Goal: Task Accomplishment & Management: Complete application form

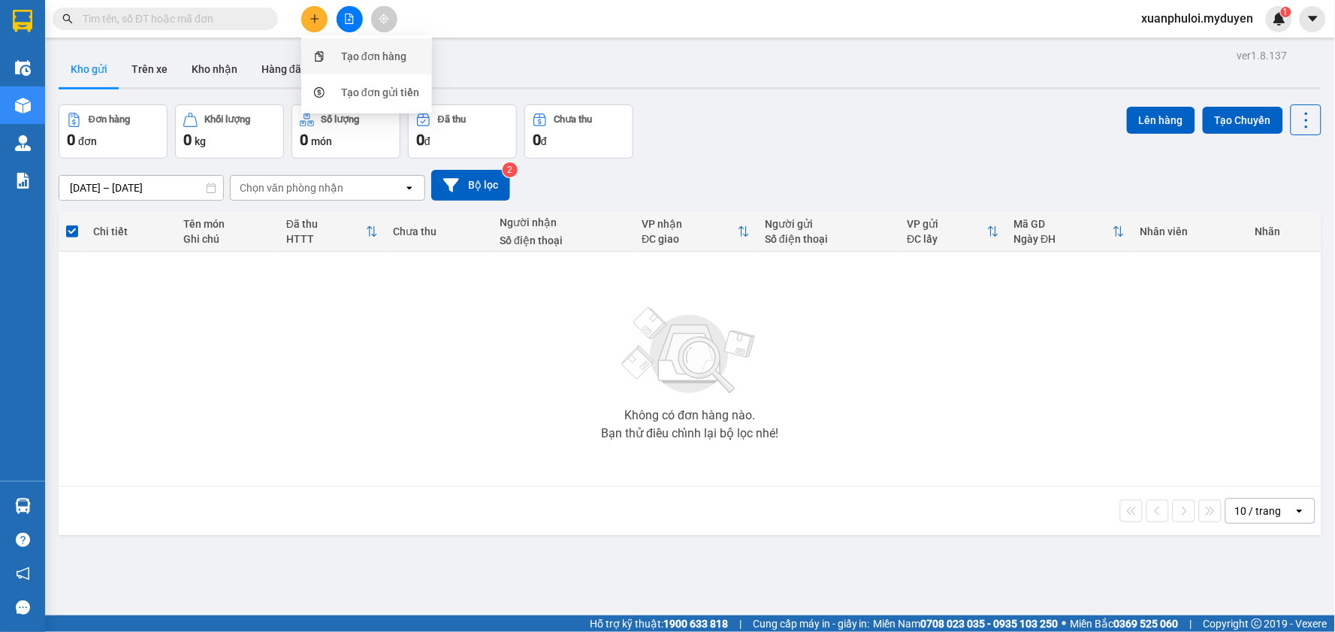
click at [336, 53] on div "Tạo đơn hàng" at bounding box center [366, 56] width 113 height 29
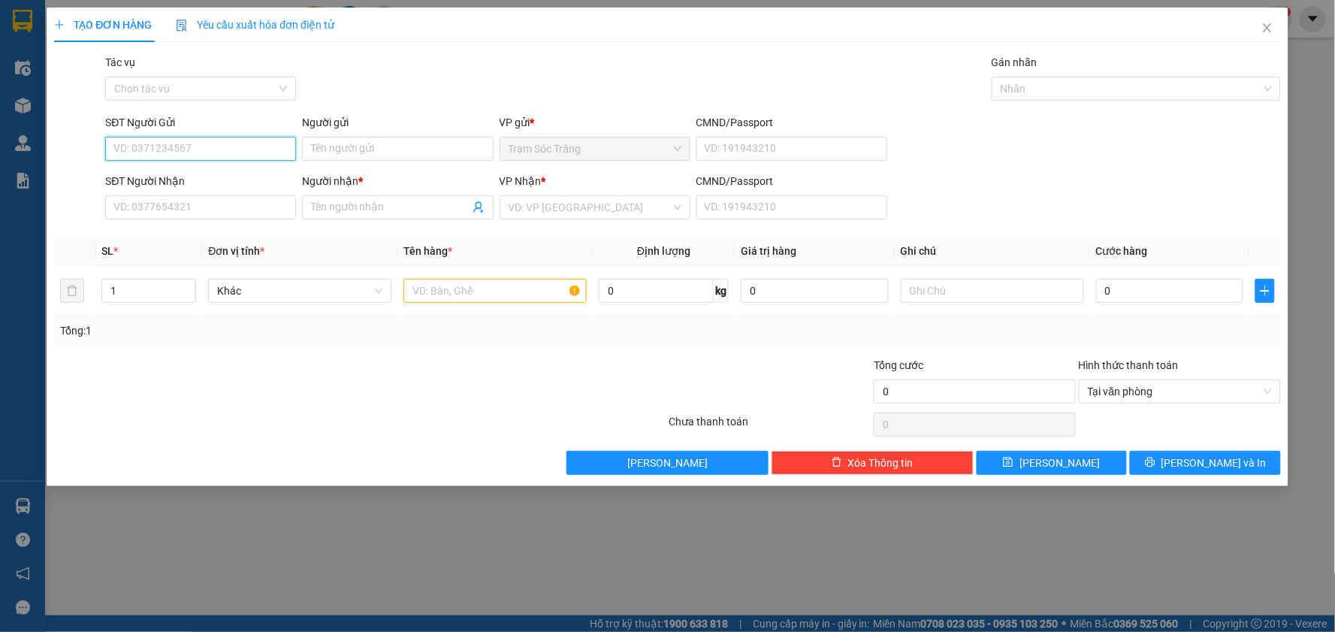
click at [245, 147] on input "SĐT Người Gửi" at bounding box center [200, 149] width 191 height 24
type input "0913700990"
click at [358, 138] on input "Người gửi" at bounding box center [397, 149] width 191 height 24
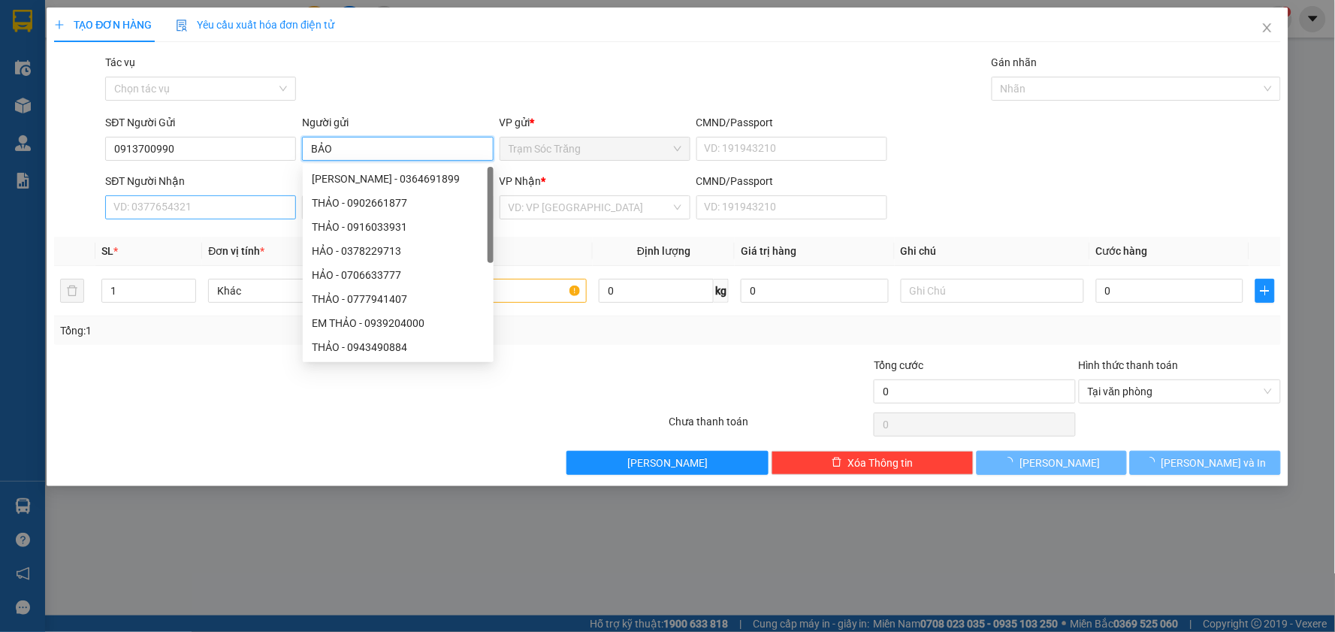
type input "BẢO"
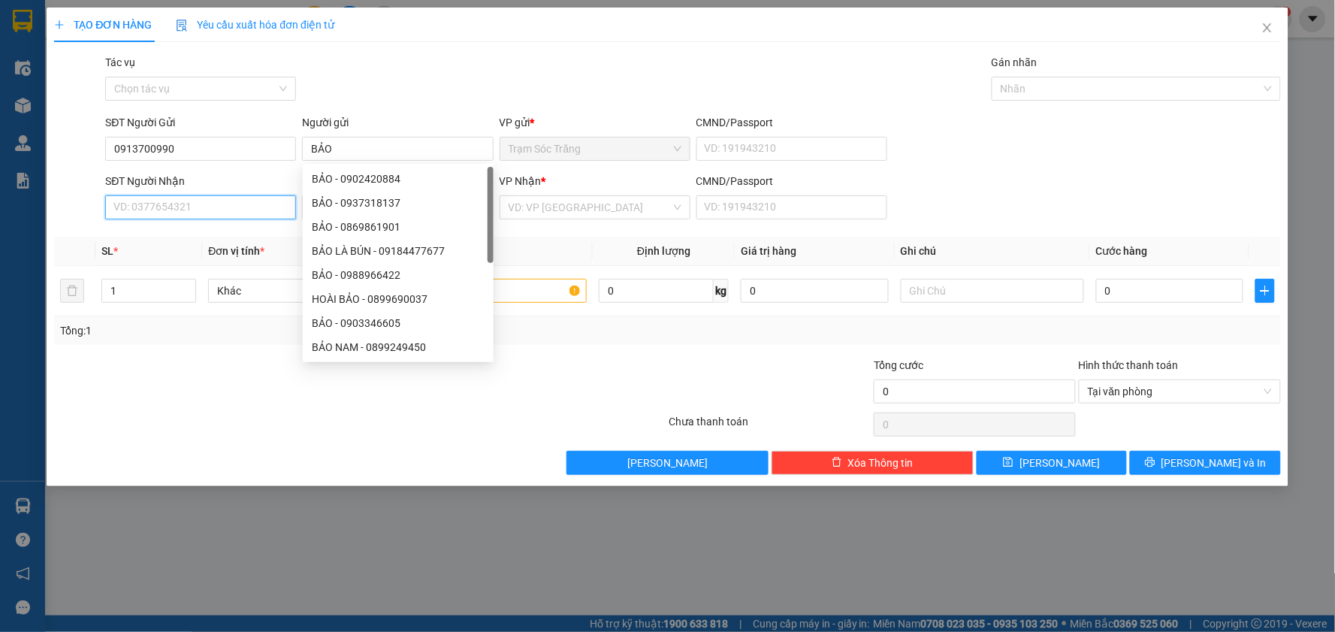
click at [215, 198] on input "SĐT Người Nhận" at bounding box center [200, 207] width 191 height 24
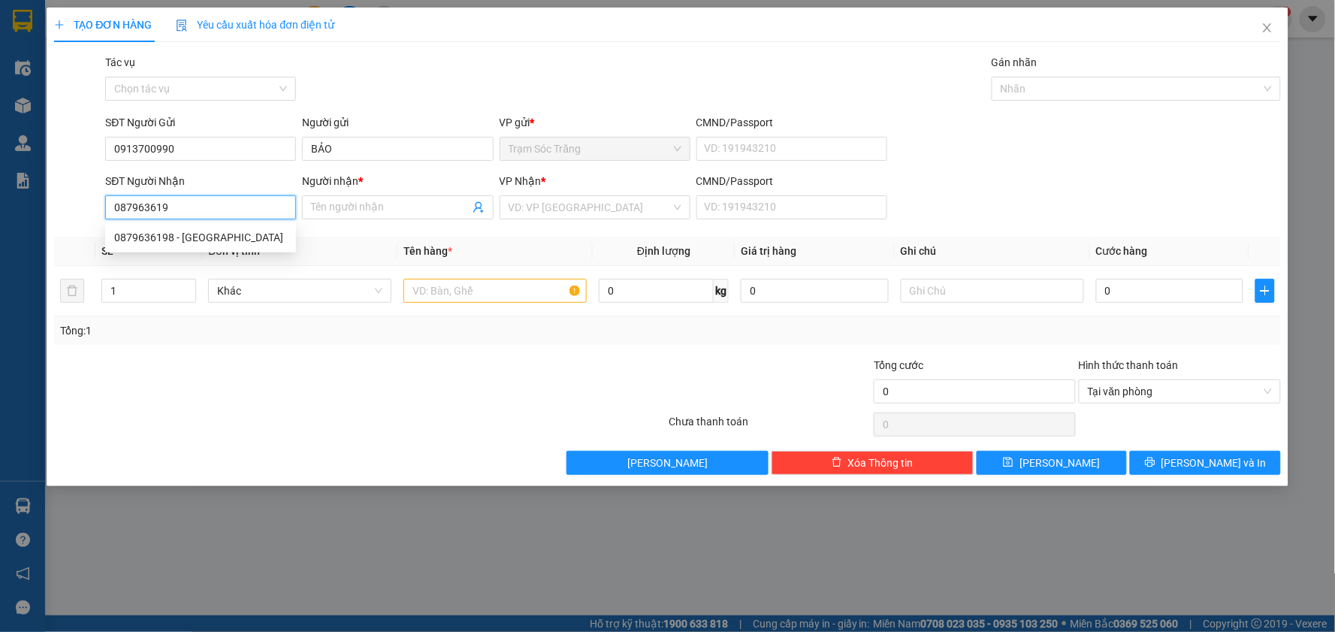
type input "0879636198"
click at [201, 233] on div "0879636198 - [GEOGRAPHIC_DATA]" at bounding box center [200, 237] width 173 height 17
type input "[PERSON_NAME]"
type input "30.000"
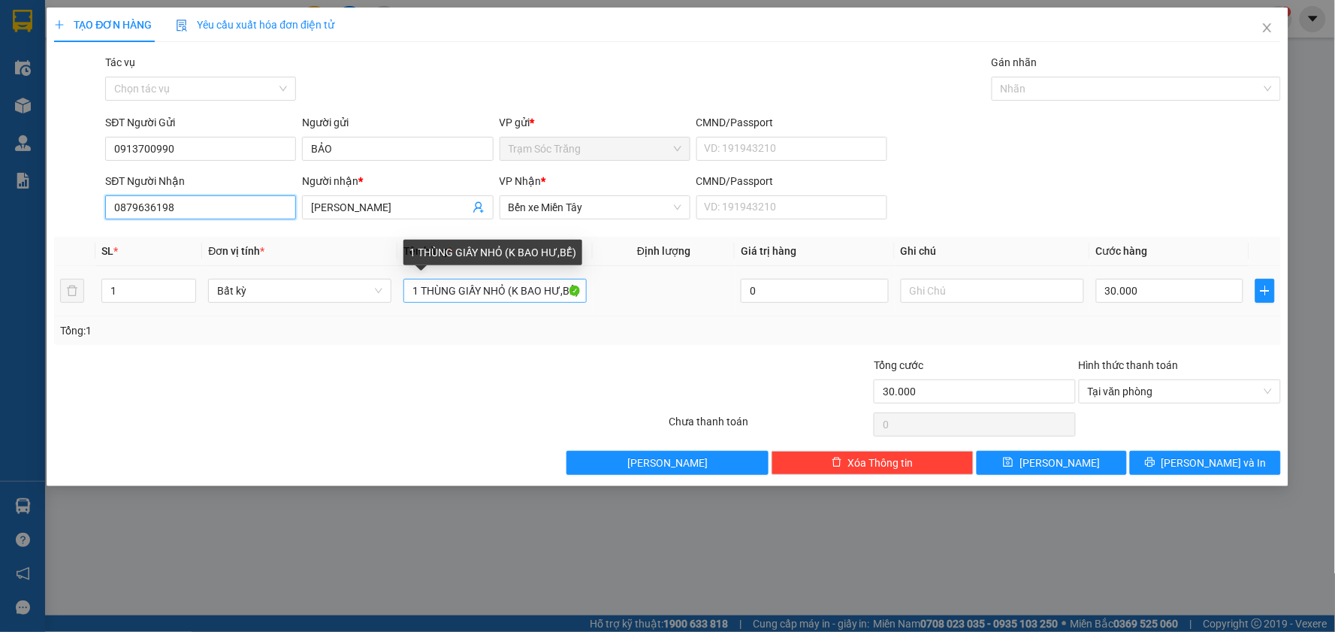
type input "0879636198"
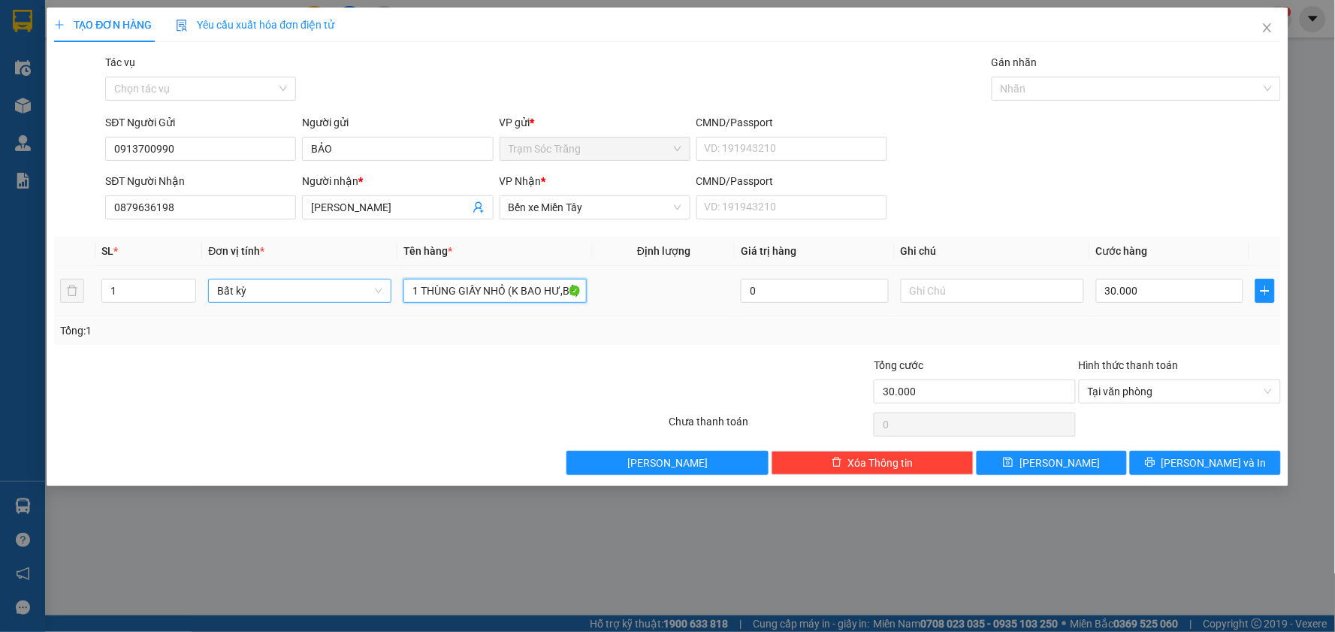
drag, startPoint x: 505, startPoint y: 288, endPoint x: 336, endPoint y: 298, distance: 168.6
click at [336, 298] on tr "1 Bất kỳ 1 THÙNG GIẤY NHỎ (K BAO HƯ,BỂ) 0 30.000" at bounding box center [667, 291] width 1227 height 50
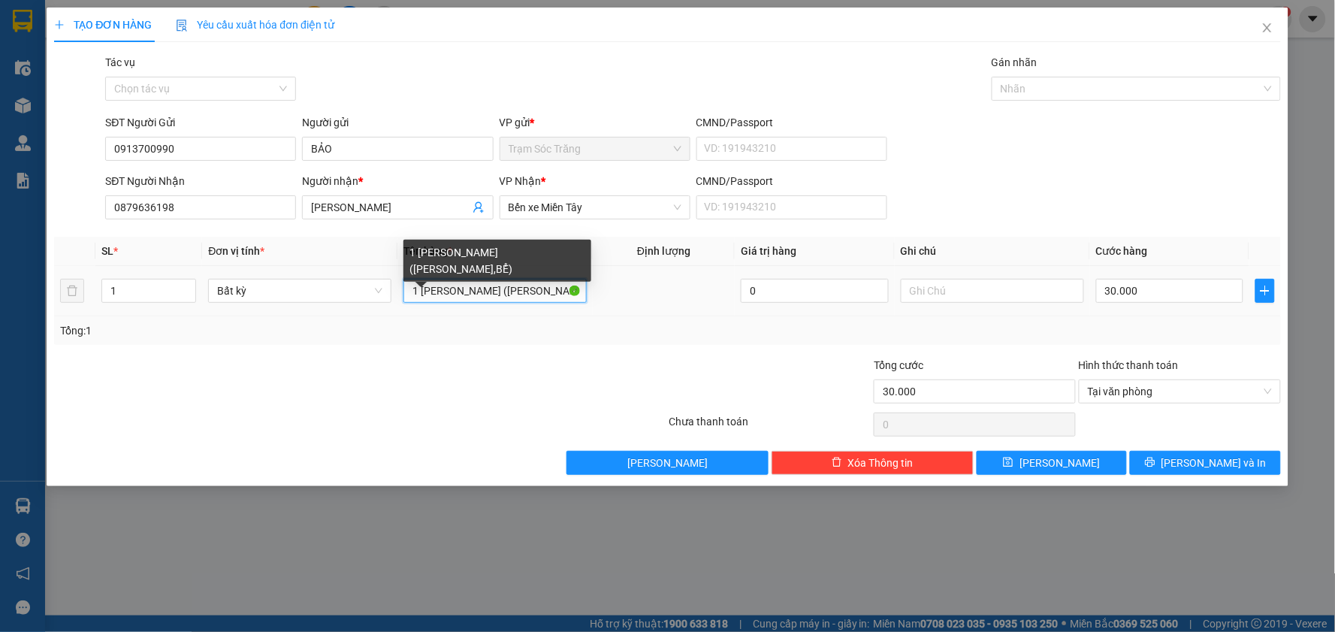
click at [532, 289] on input "1 [PERSON_NAME] ([PERSON_NAME],BỂ)" at bounding box center [494, 291] width 183 height 24
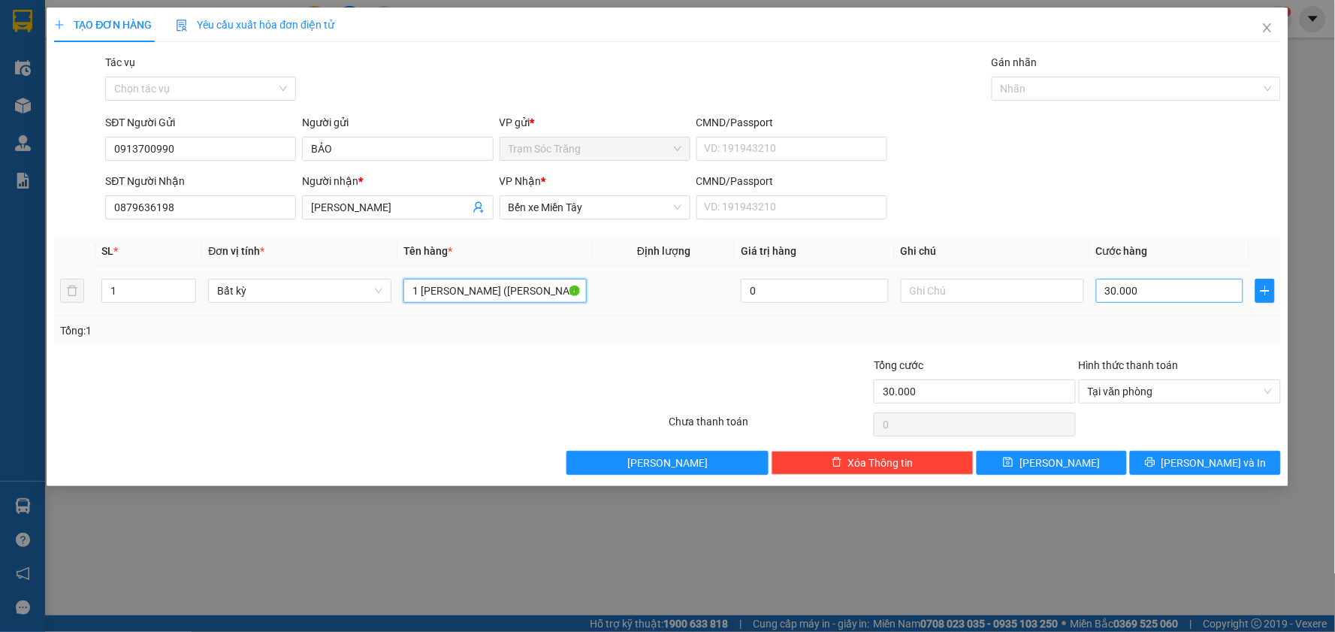
type input "1 [PERSON_NAME] ([PERSON_NAME],ƯỚT)"
click at [1170, 294] on input "30.000" at bounding box center [1170, 291] width 148 height 24
type input "2"
type input "20"
type input "200"
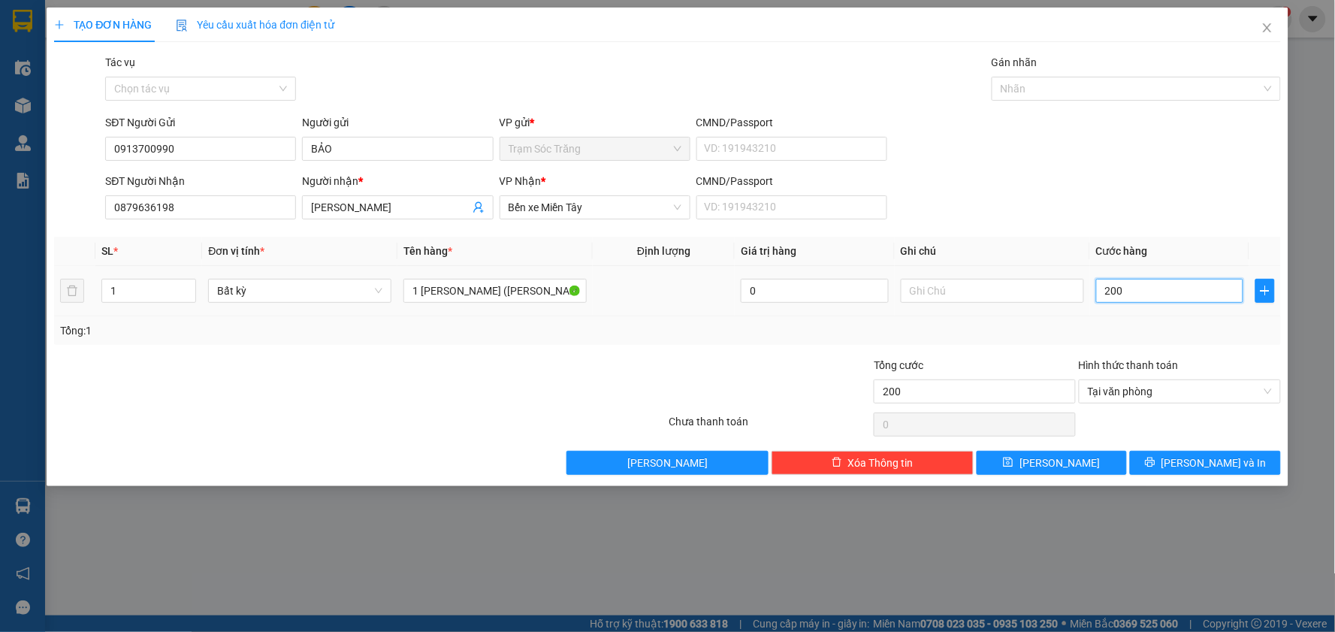
type input "2.000"
type input "20.000"
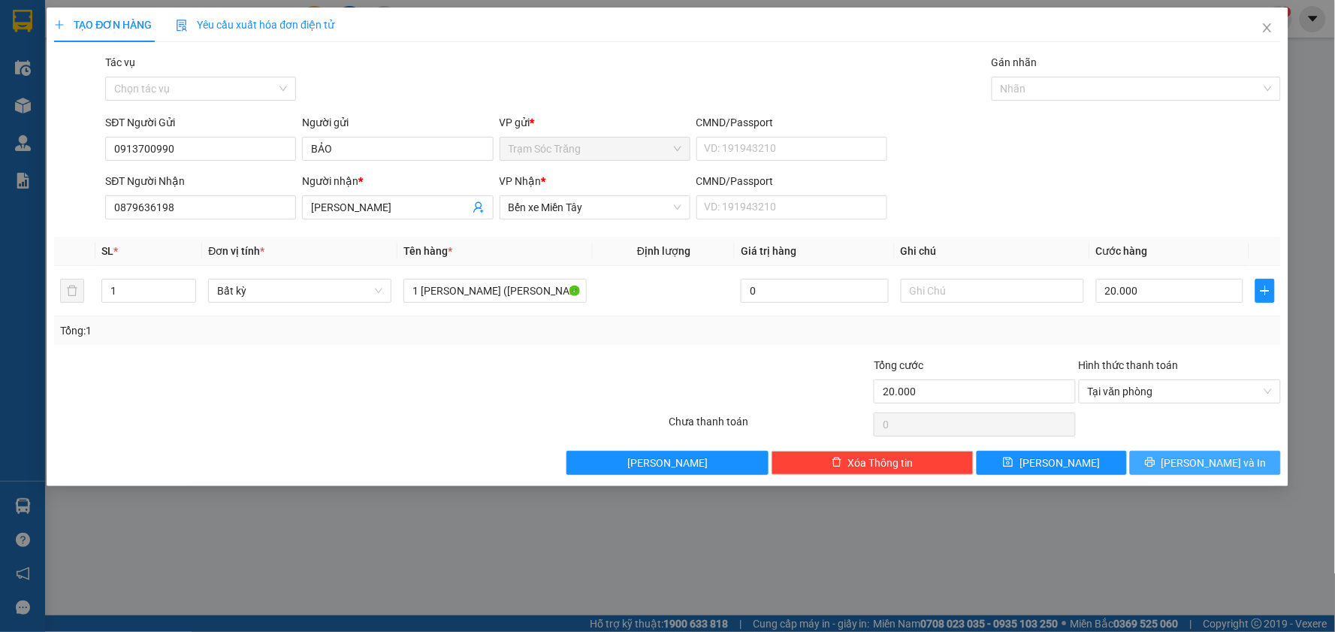
click at [1202, 463] on span "[PERSON_NAME] và In" at bounding box center [1213, 462] width 105 height 17
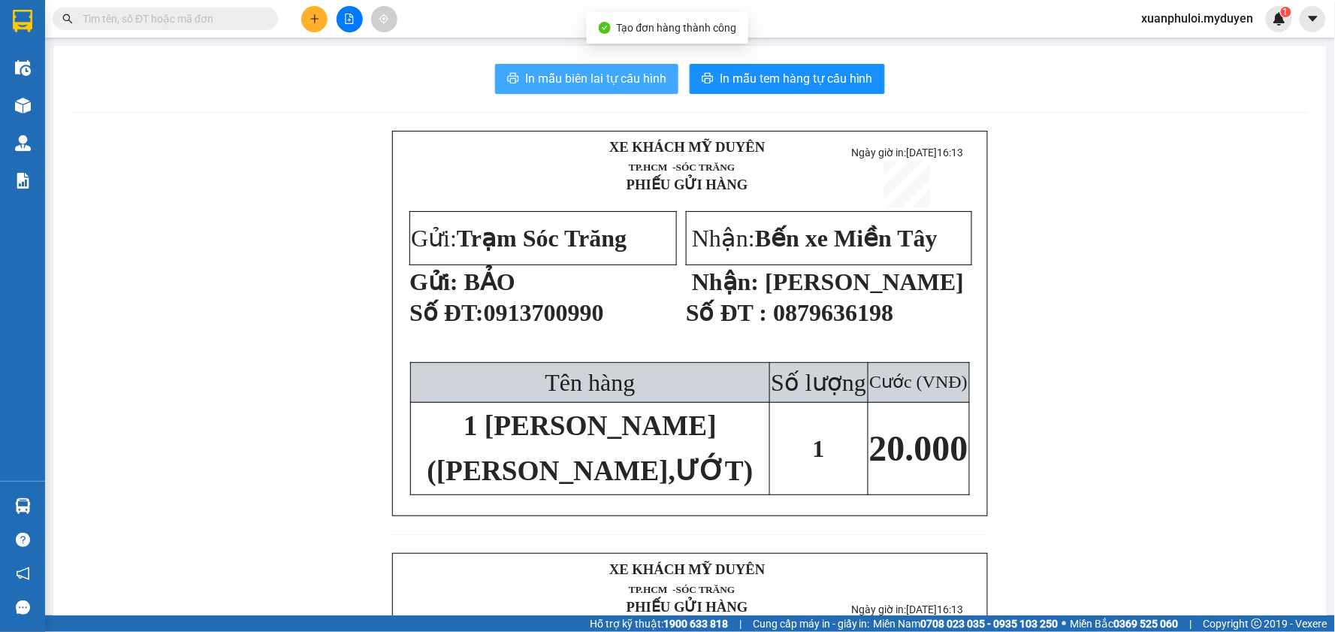
click at [611, 85] on span "In mẫu biên lai tự cấu hình" at bounding box center [595, 78] width 141 height 19
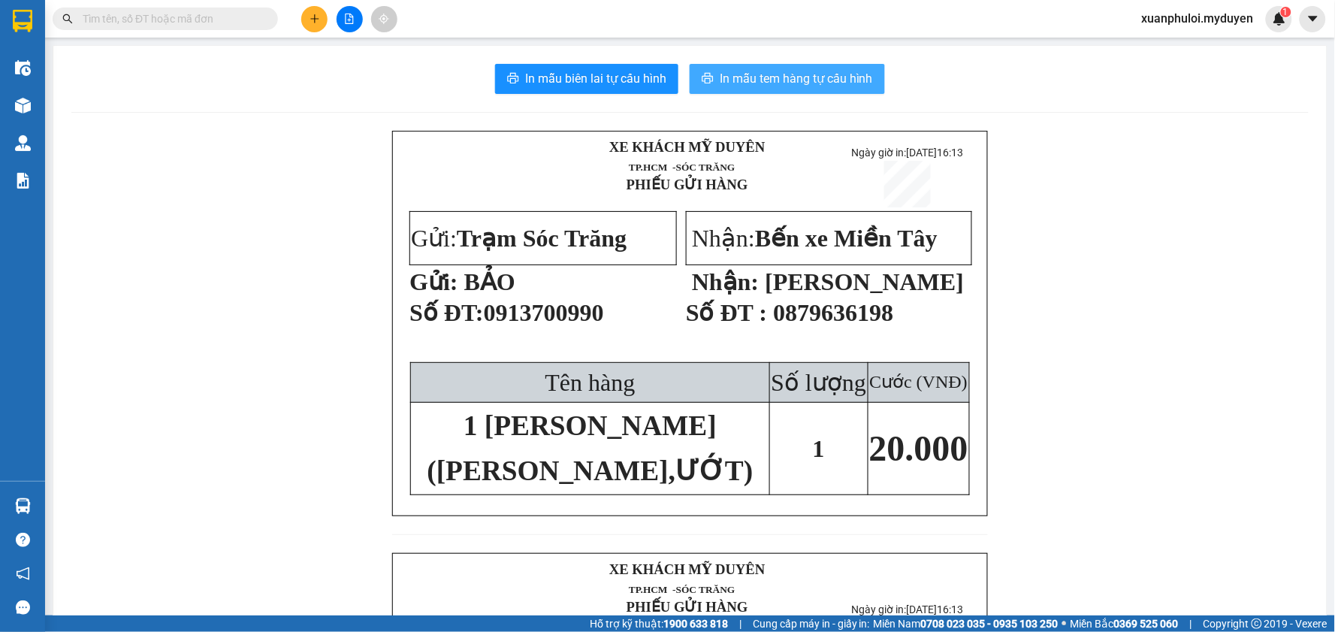
click at [789, 77] on span "In mẫu tem hàng tự cấu hình" at bounding box center [796, 78] width 153 height 19
click at [318, 20] on icon "plus" at bounding box center [314, 19] width 11 height 11
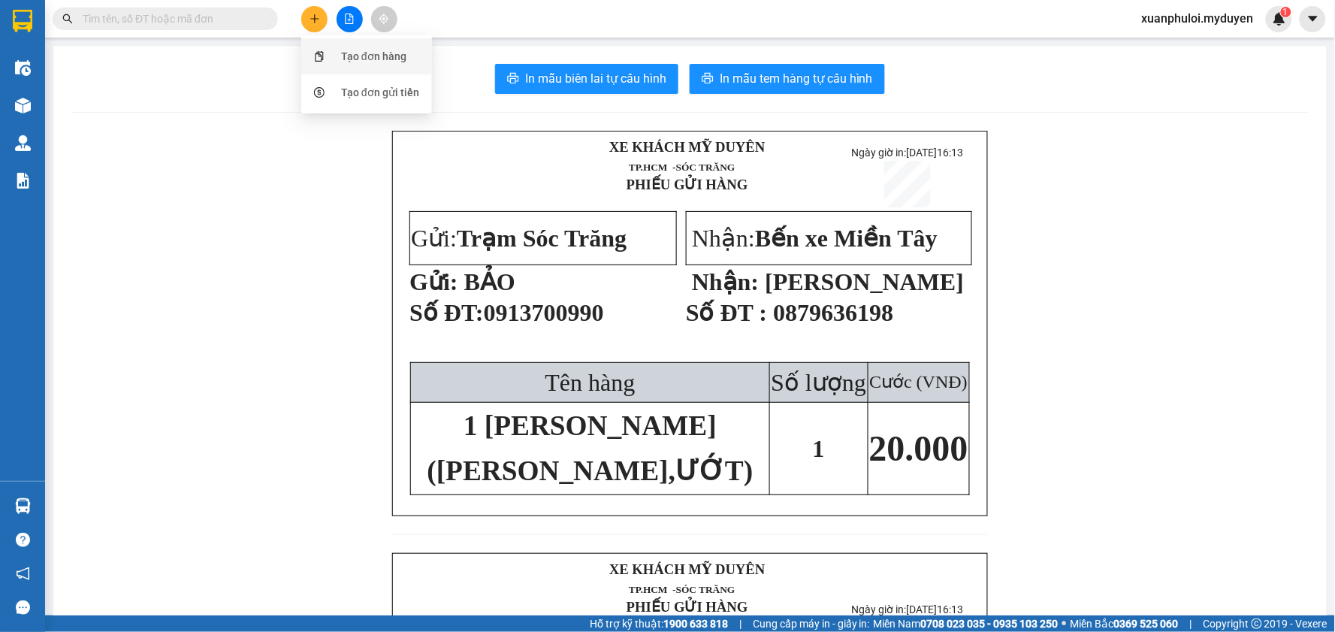
click at [358, 57] on div "Tạo đơn hàng" at bounding box center [373, 56] width 65 height 17
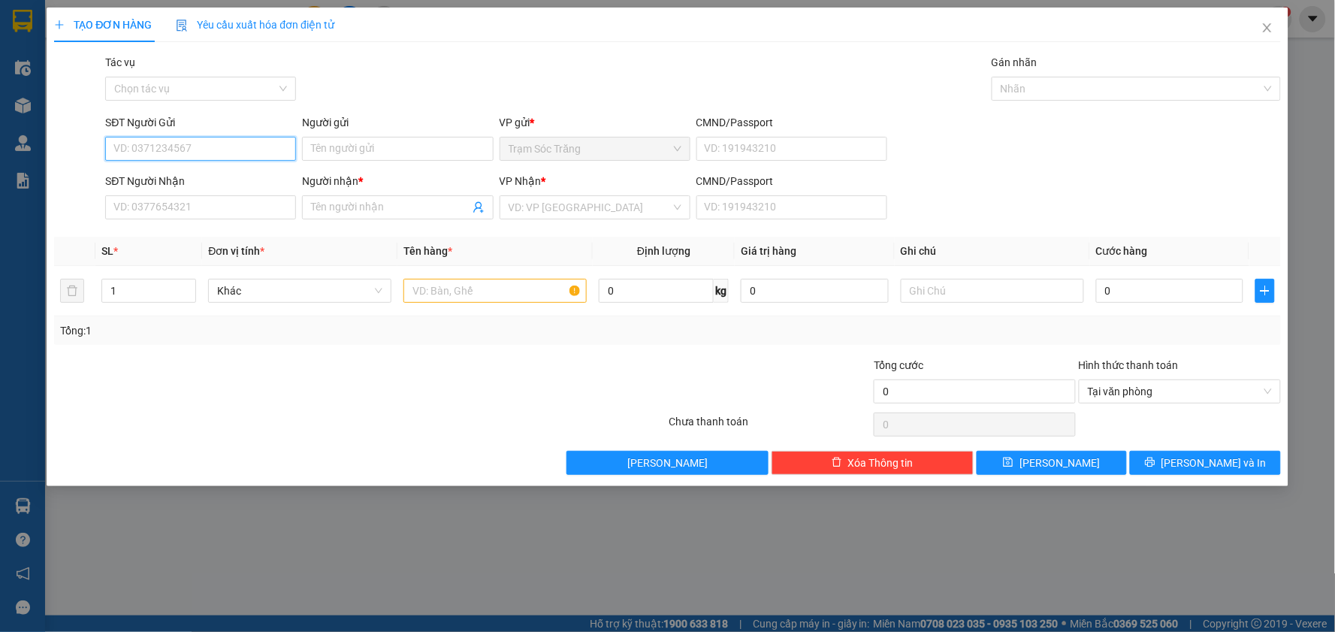
click at [199, 139] on input "SĐT Người Gửi" at bounding box center [200, 149] width 191 height 24
click at [199, 177] on div "0333508845 - PHƯỢNG" at bounding box center [200, 178] width 173 height 17
type input "0333508845"
type input "PHƯỢNG"
type input "0934039989"
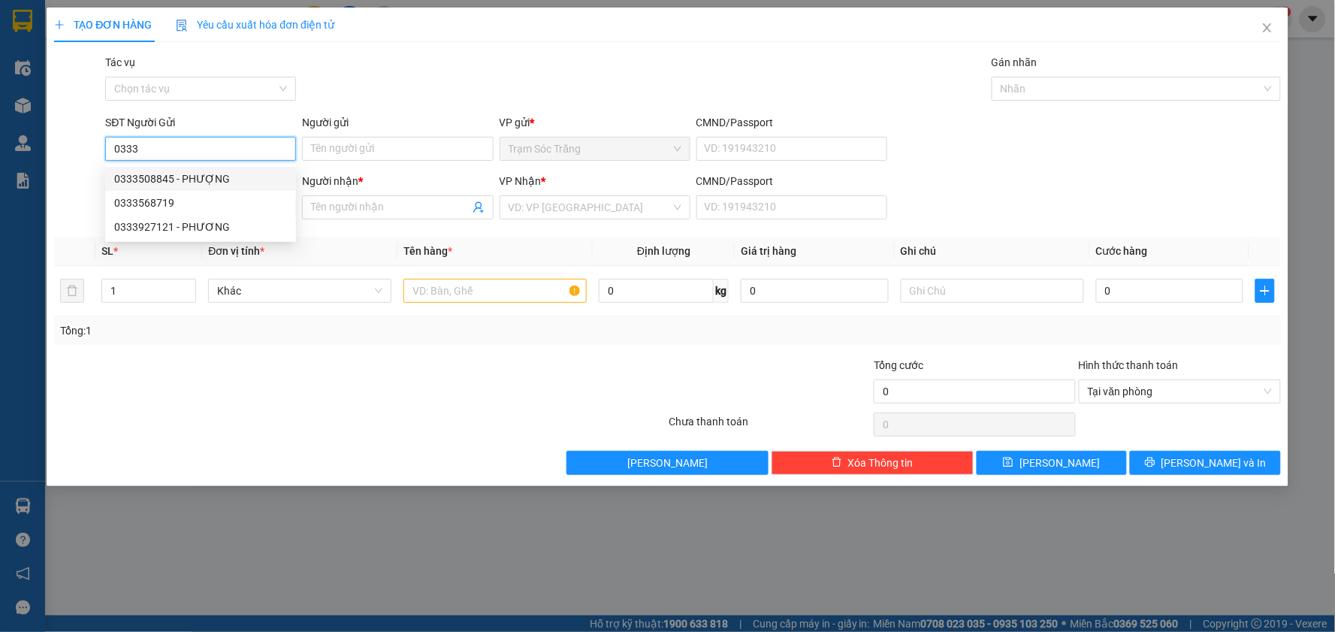
type input "NY"
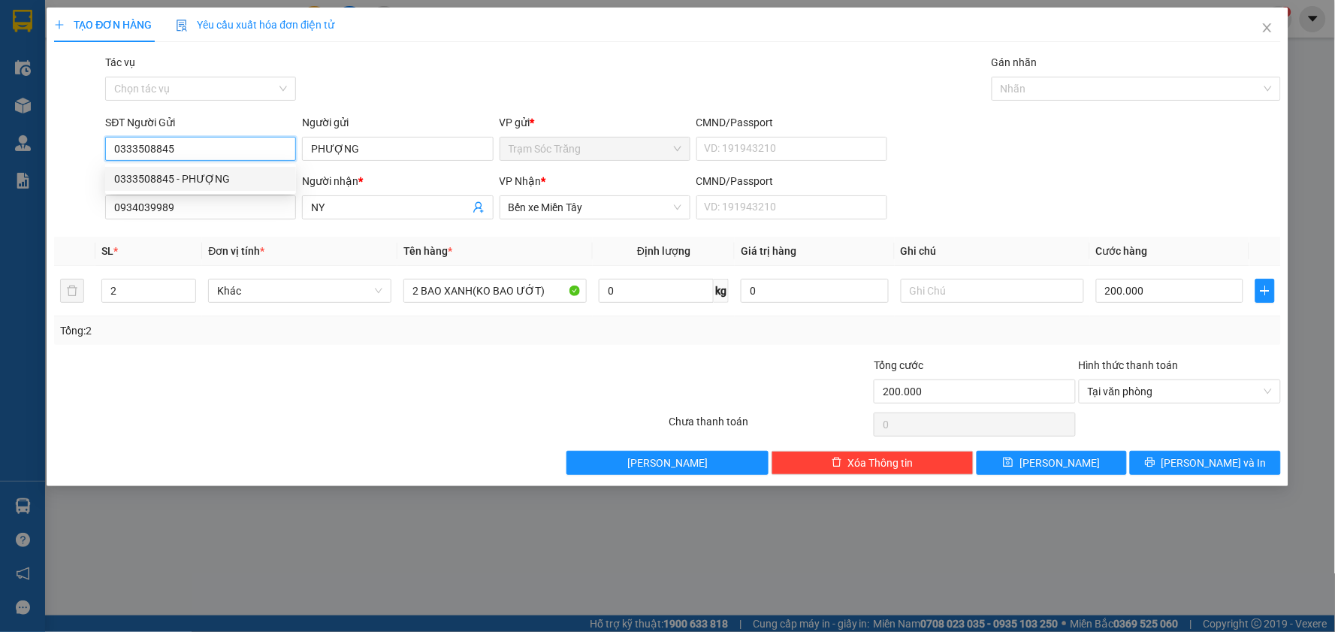
type input "200.000"
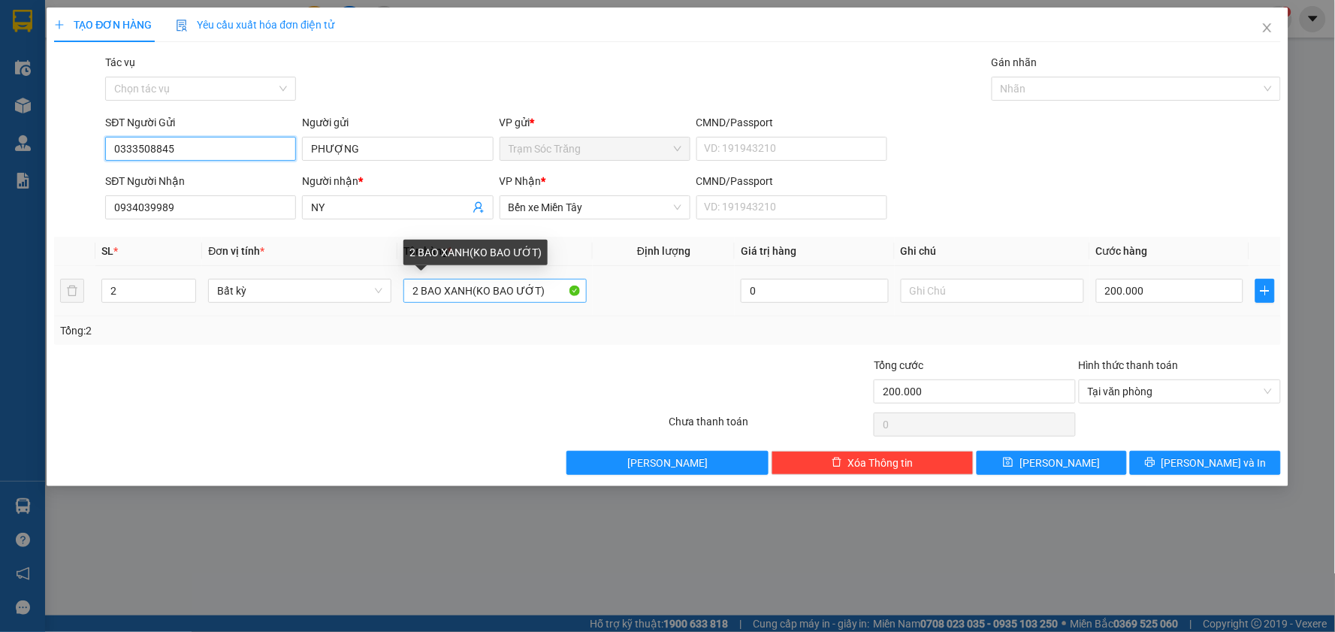
type input "0333508845"
click at [421, 289] on input "2 BAO XANH(KO BAO ƯỚT)" at bounding box center [494, 291] width 183 height 24
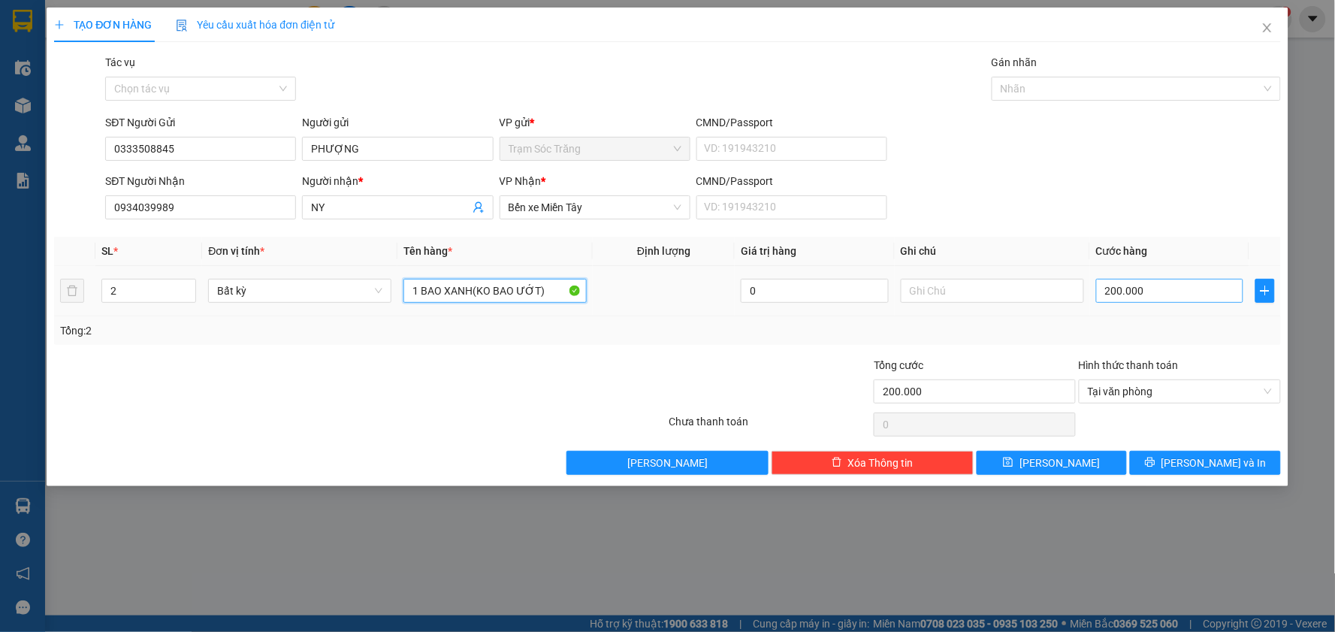
type input "1 BAO XANH(KO BAO ƯỚT)"
click at [1166, 288] on input "200.000" at bounding box center [1170, 291] width 148 height 24
type input "1"
type input "12"
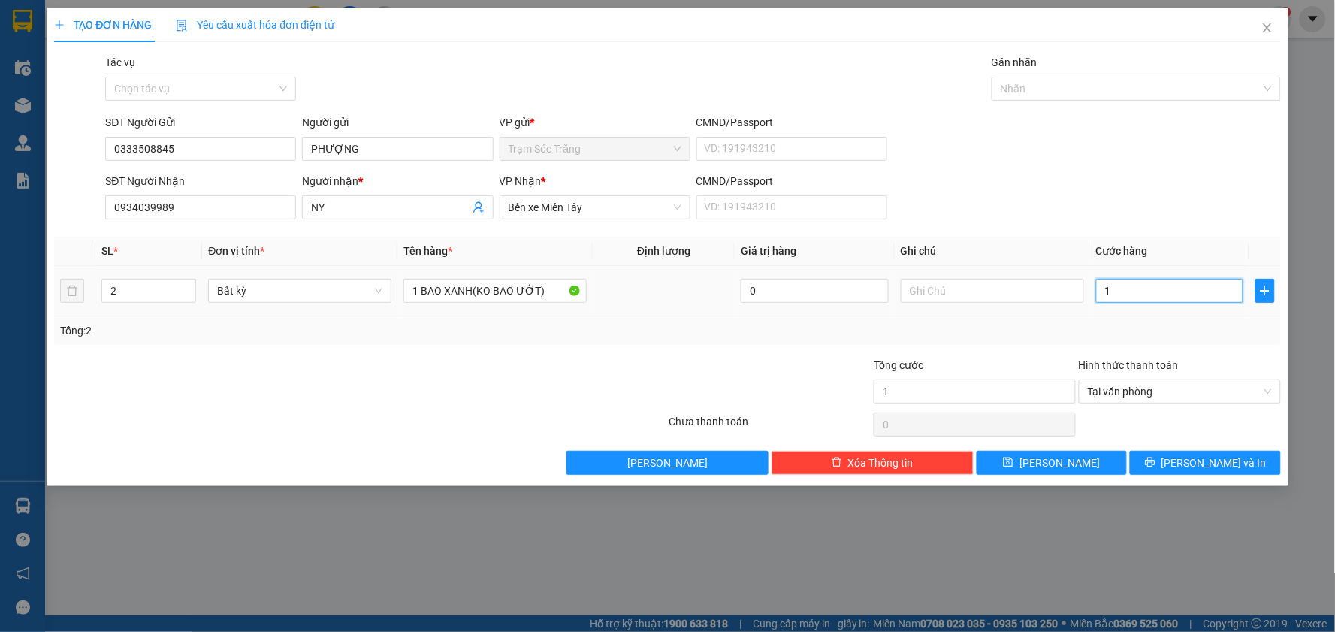
type input "12"
type input "120"
type input "1.200"
type input "12.000"
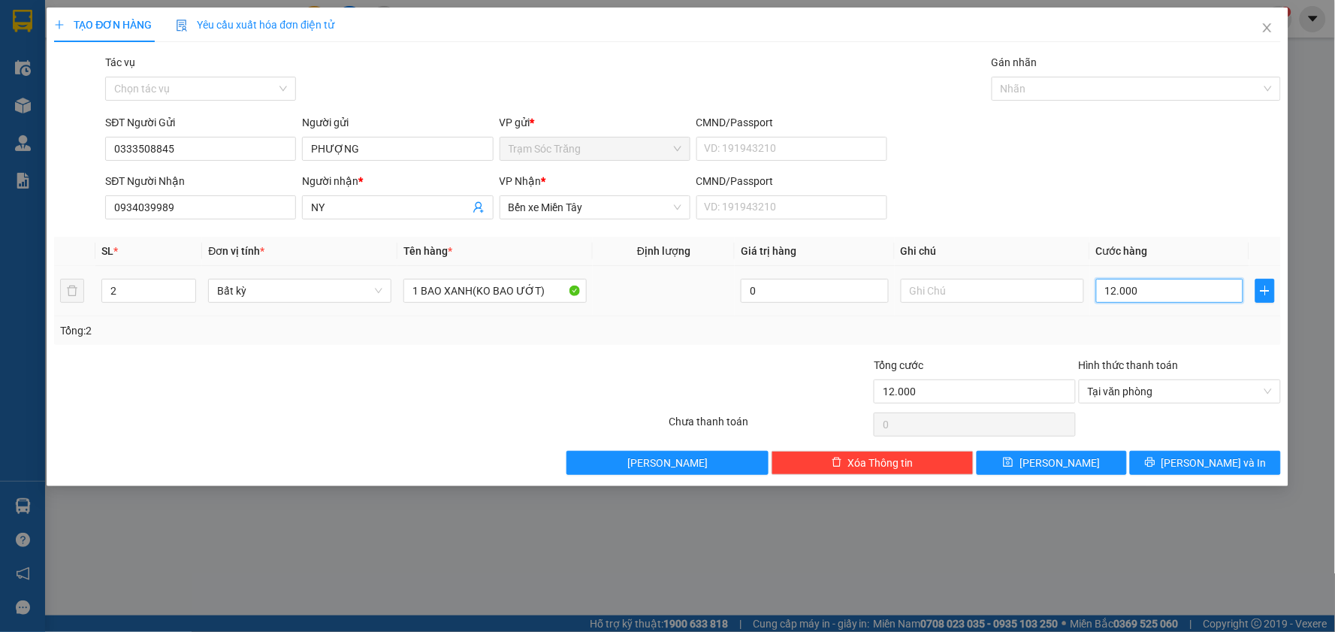
type input "120.000"
click at [1199, 462] on span "[PERSON_NAME] và In" at bounding box center [1213, 462] width 105 height 17
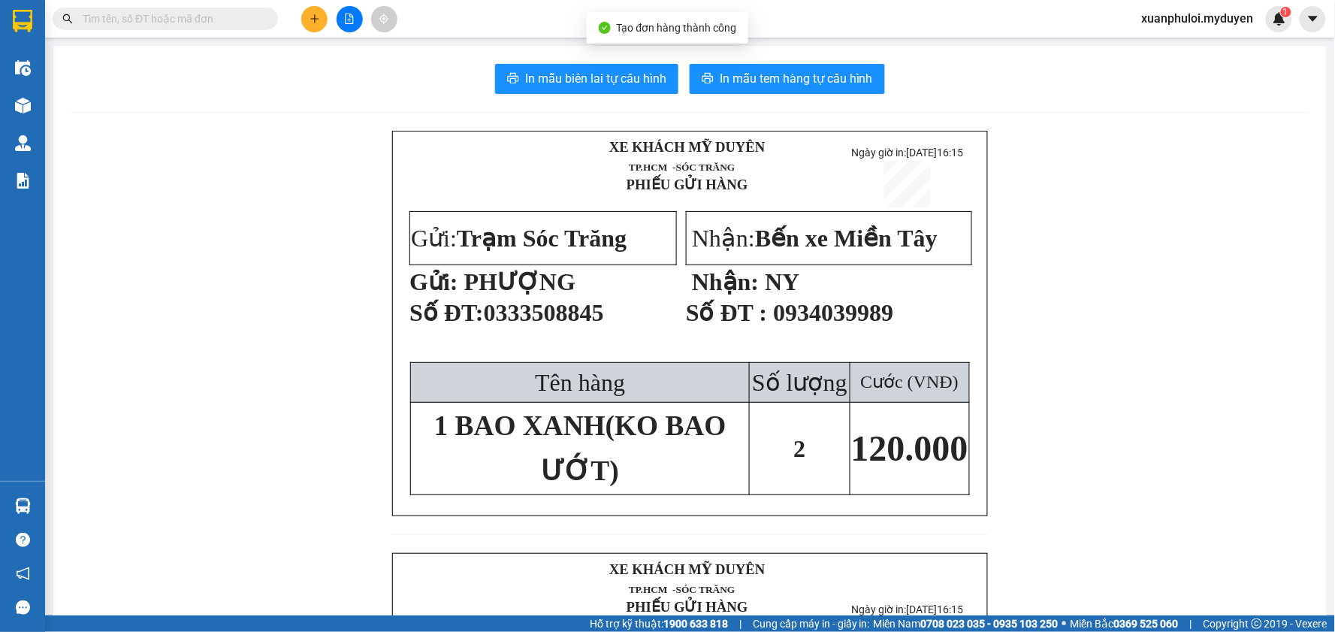
click at [618, 61] on div "In mẫu biên lai tự cấu hình In mẫu tem hàng tự cấu hình XE KHÁCH MỸ DUYÊN TP.…" at bounding box center [689, 567] width 1273 height 1042
click at [612, 72] on span "In mẫu biên lai tự cấu hình" at bounding box center [595, 78] width 141 height 19
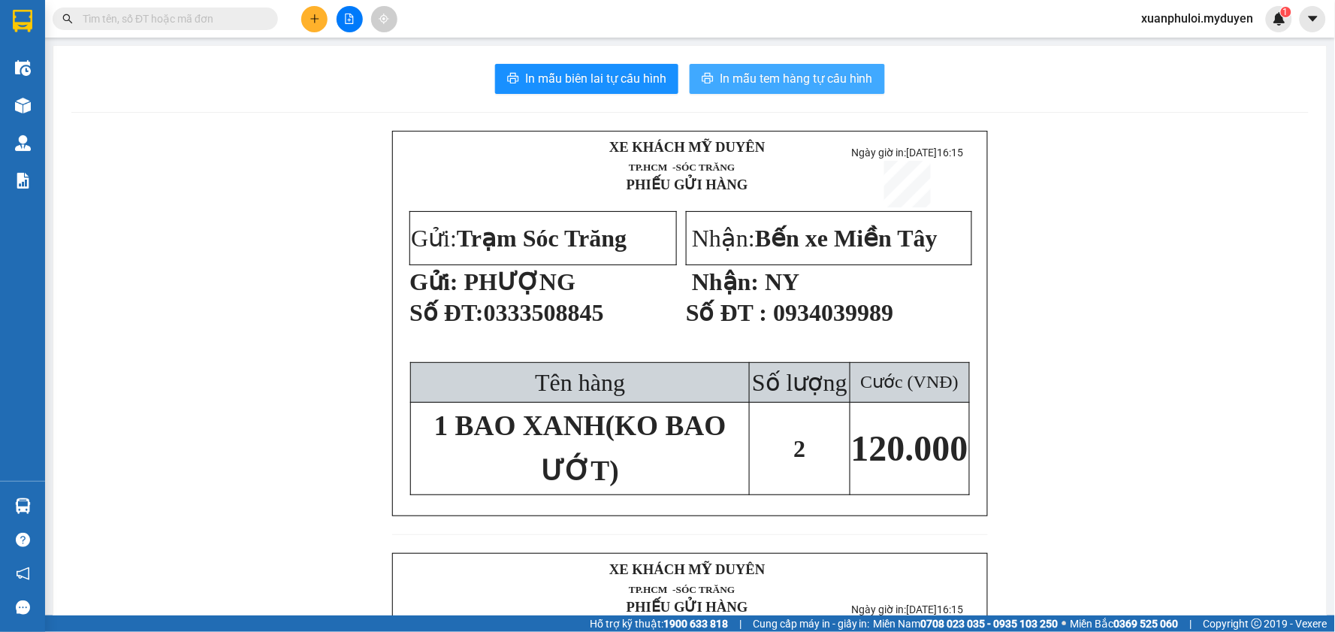
click at [797, 81] on span "In mẫu tem hàng tự cấu hình" at bounding box center [796, 78] width 153 height 19
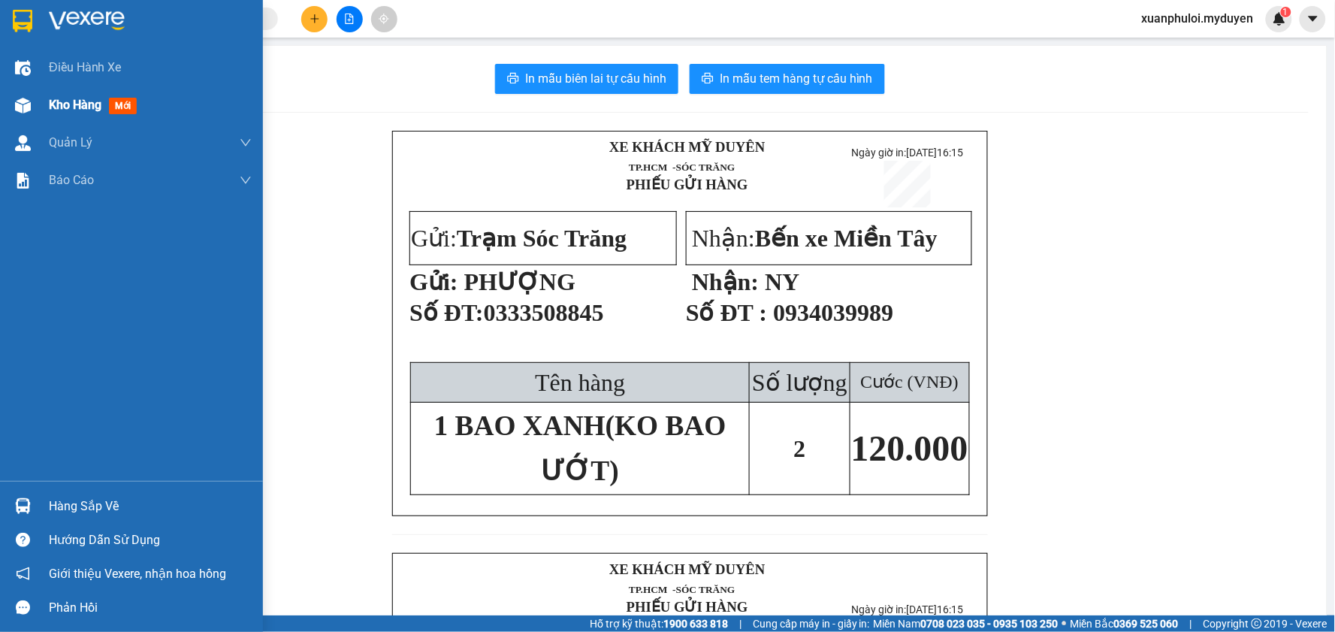
click at [87, 113] on div "Kho hàng mới" at bounding box center [96, 104] width 94 height 19
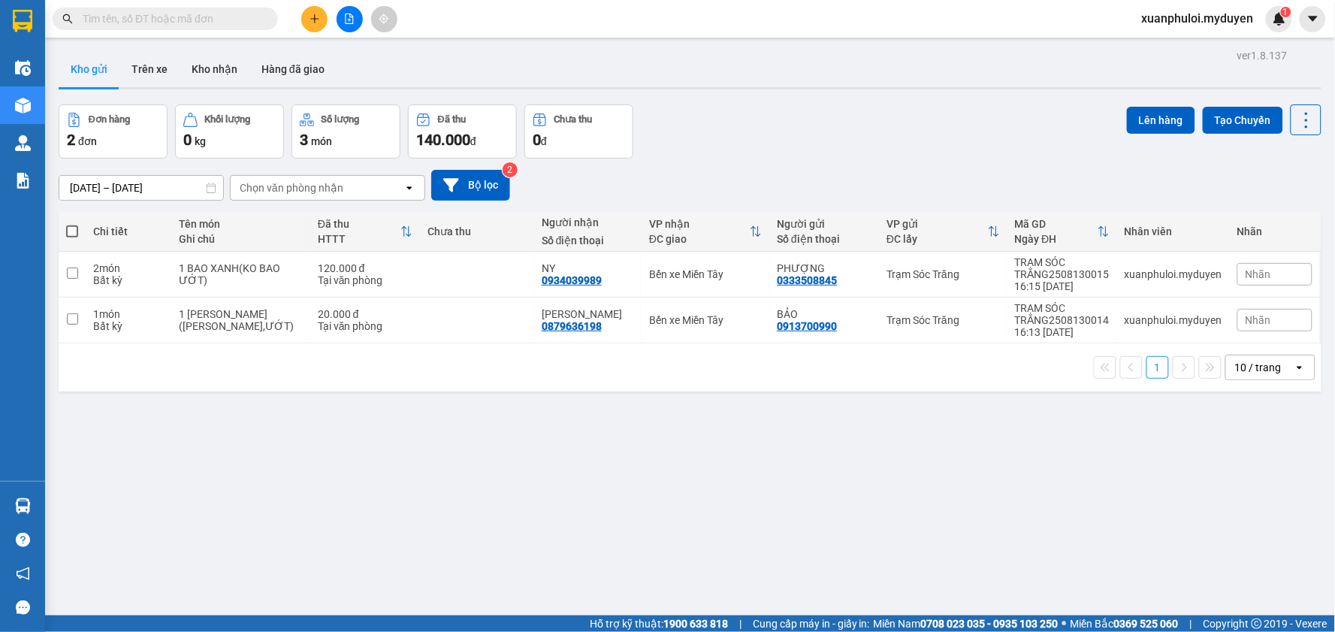
click at [75, 231] on span at bounding box center [72, 231] width 12 height 12
click at [72, 224] on input "checkbox" at bounding box center [72, 224] width 0 height 0
checkbox input "true"
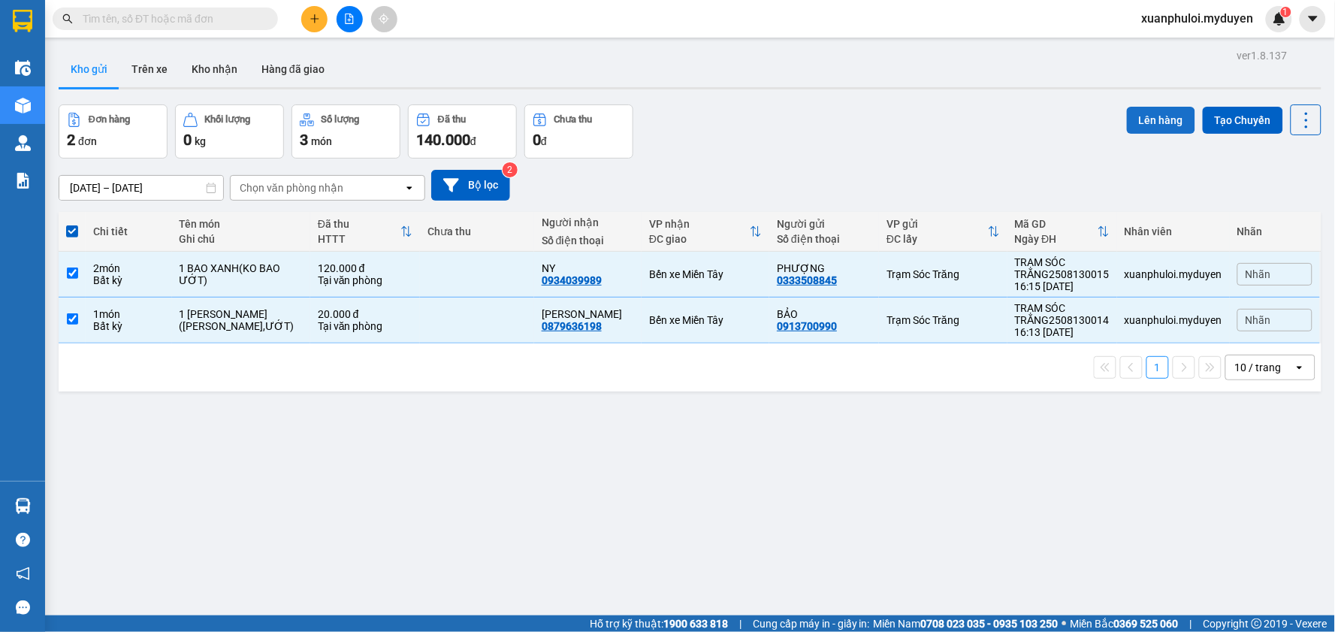
click at [1146, 119] on button "Lên hàng" at bounding box center [1161, 120] width 68 height 27
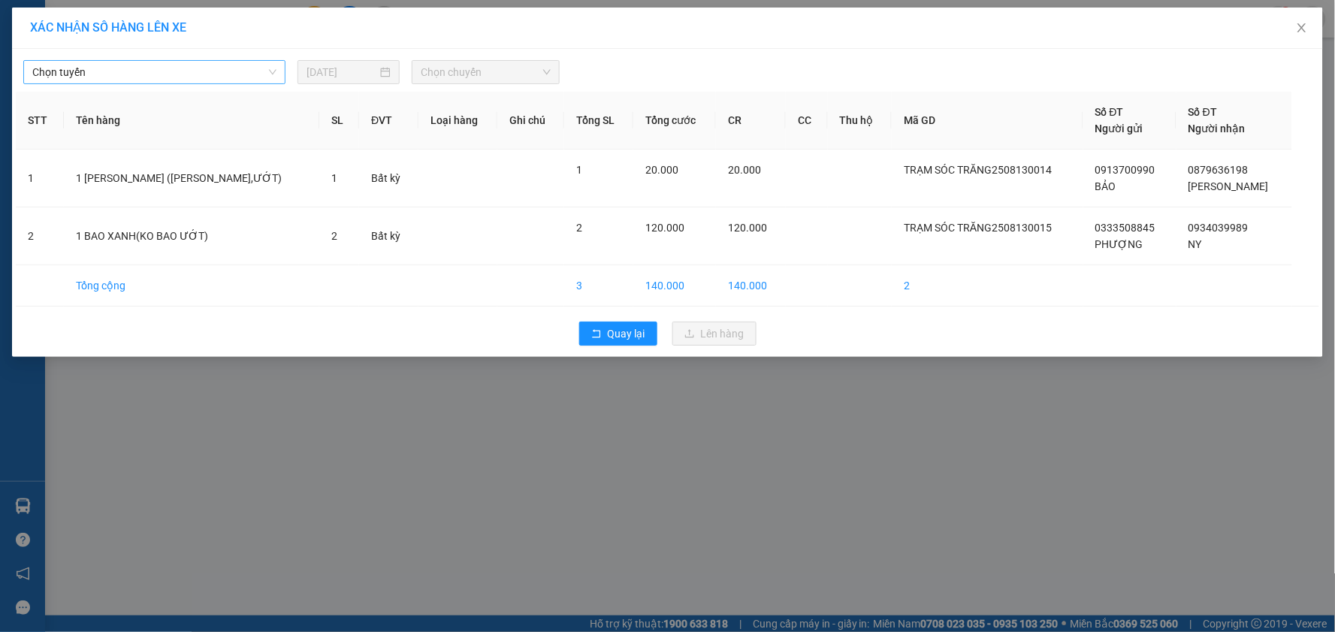
click at [90, 80] on span "Chọn tuyến" at bounding box center [154, 72] width 244 height 23
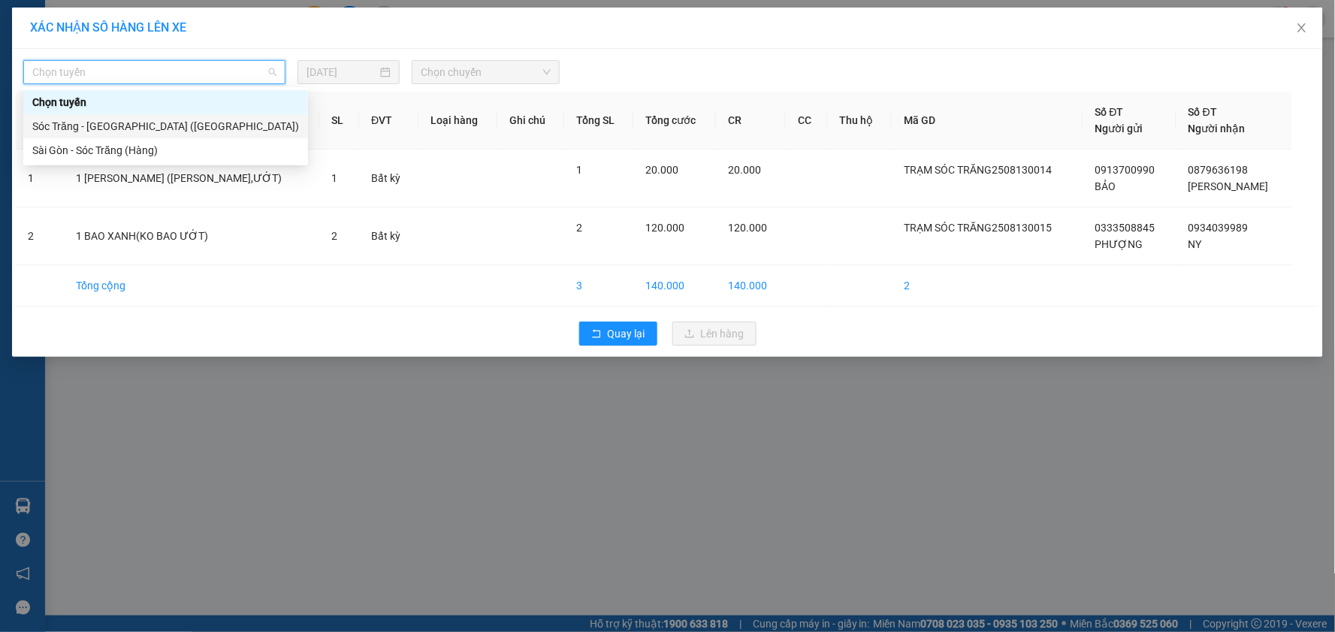
click at [86, 122] on div "Sóc Trăng - [GEOGRAPHIC_DATA] ([GEOGRAPHIC_DATA])" at bounding box center [165, 126] width 267 height 17
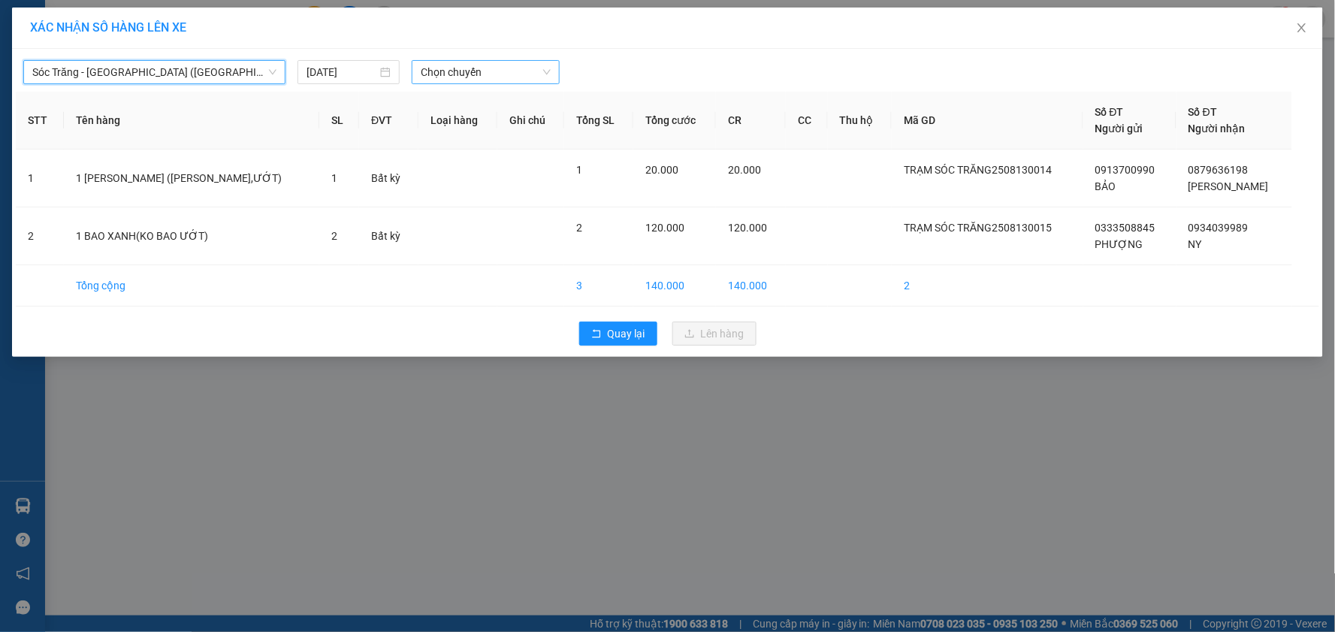
click at [481, 69] on span "Chọn chuyến" at bounding box center [486, 72] width 130 height 23
click at [462, 238] on div "16:30" at bounding box center [479, 236] width 117 height 17
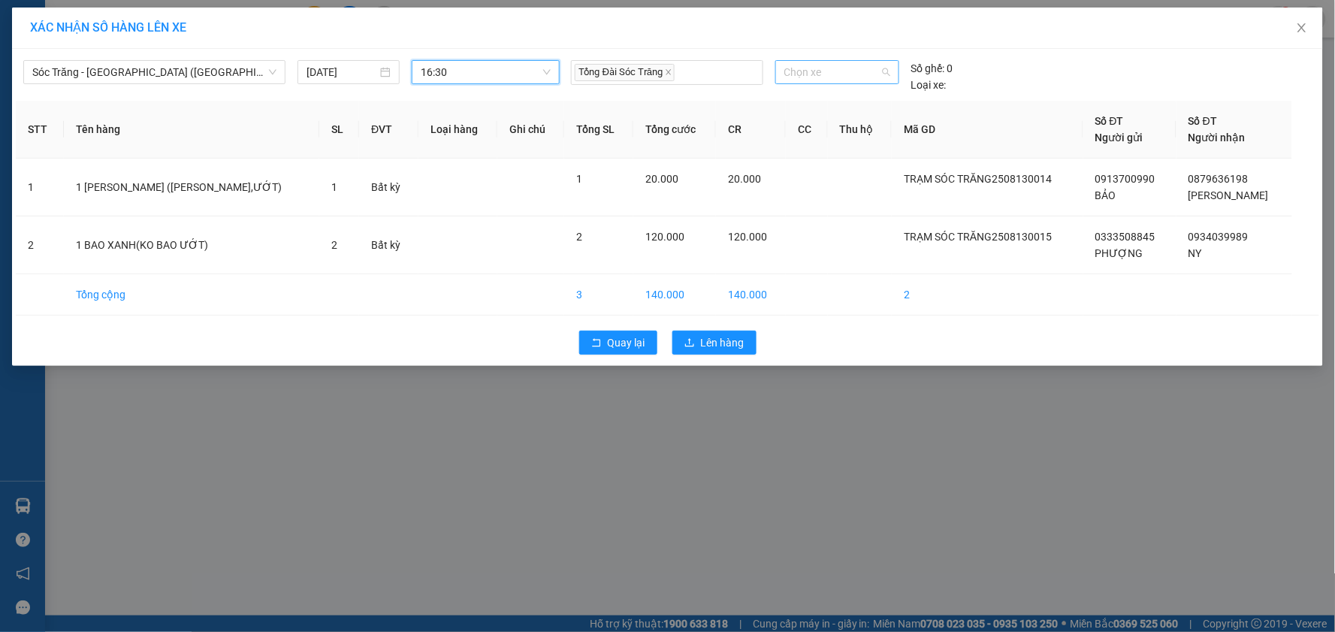
click at [821, 76] on span "Chọn xe" at bounding box center [837, 72] width 106 height 23
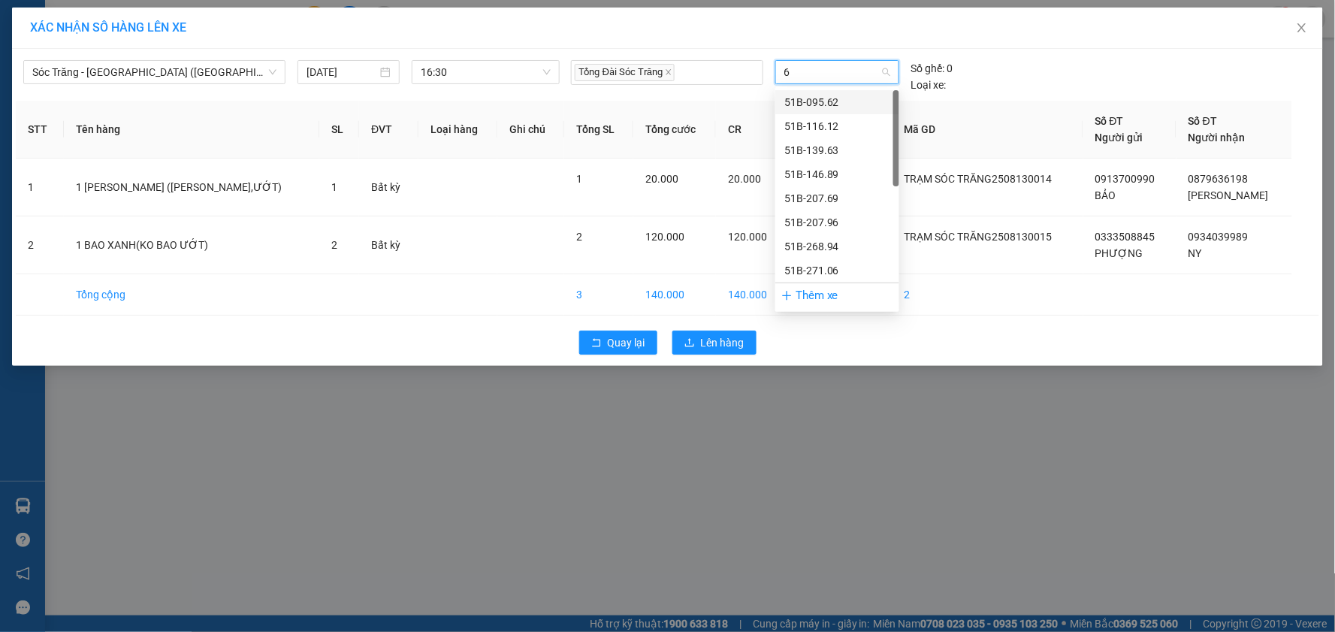
type input "63"
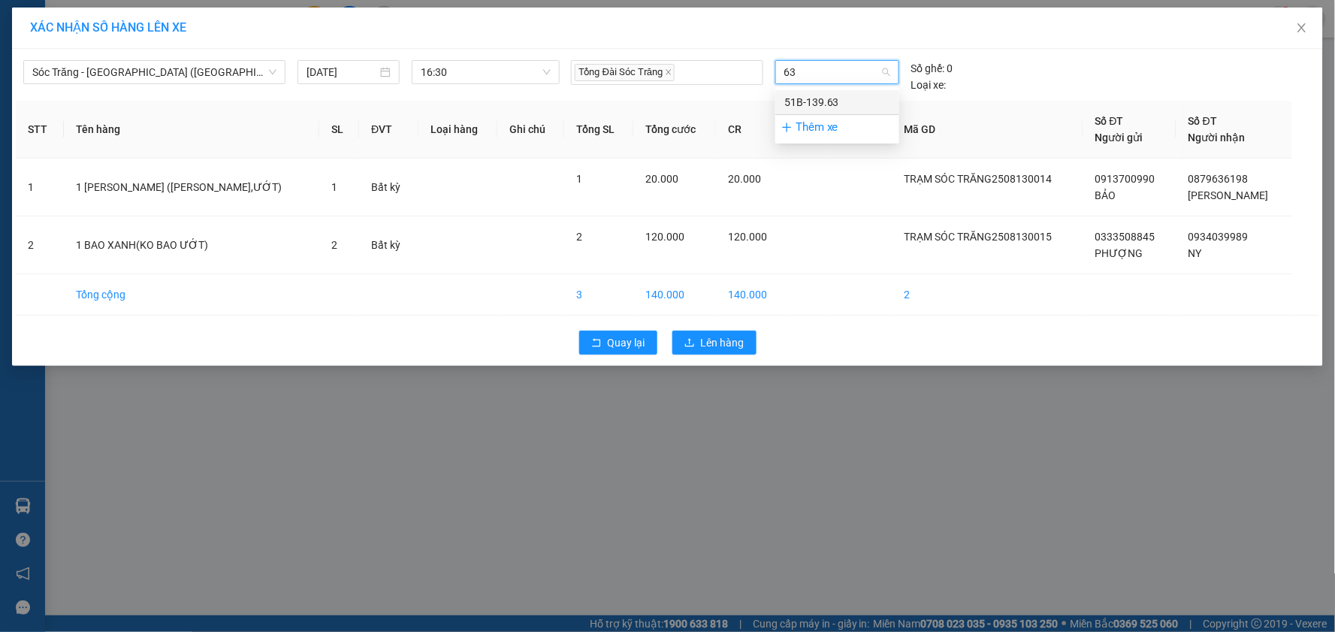
click at [838, 101] on div "51B-139.63" at bounding box center [837, 102] width 106 height 17
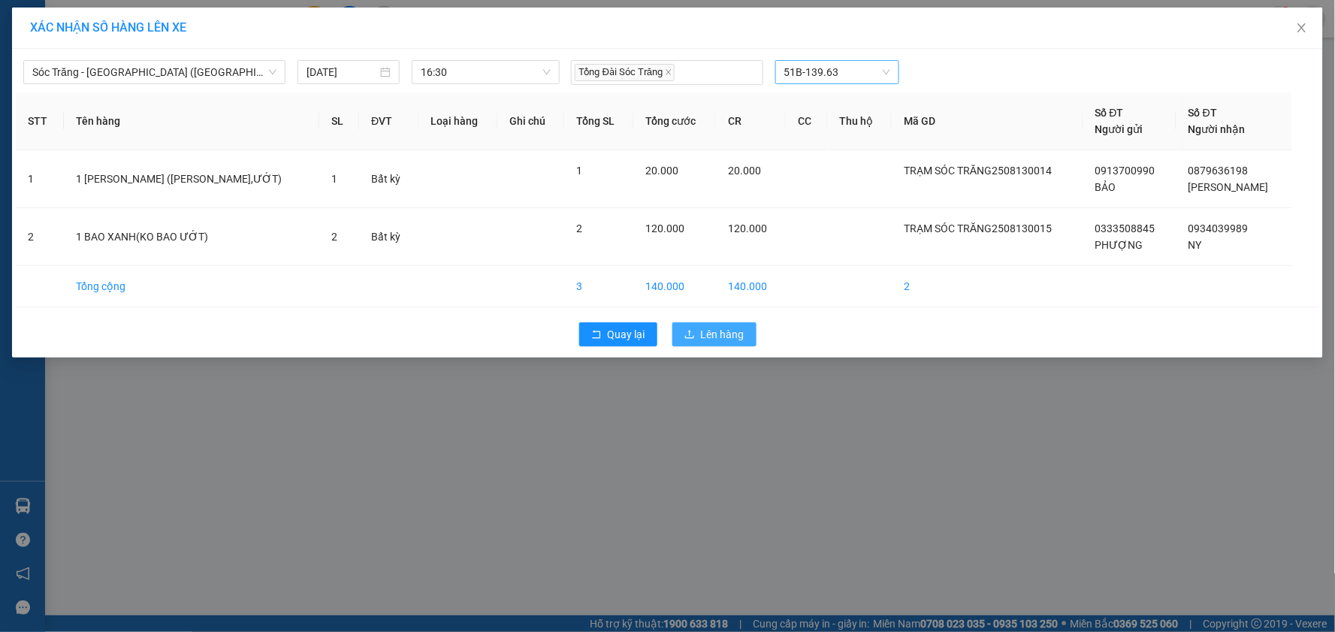
click at [718, 336] on span "Lên hàng" at bounding box center [723, 334] width 44 height 17
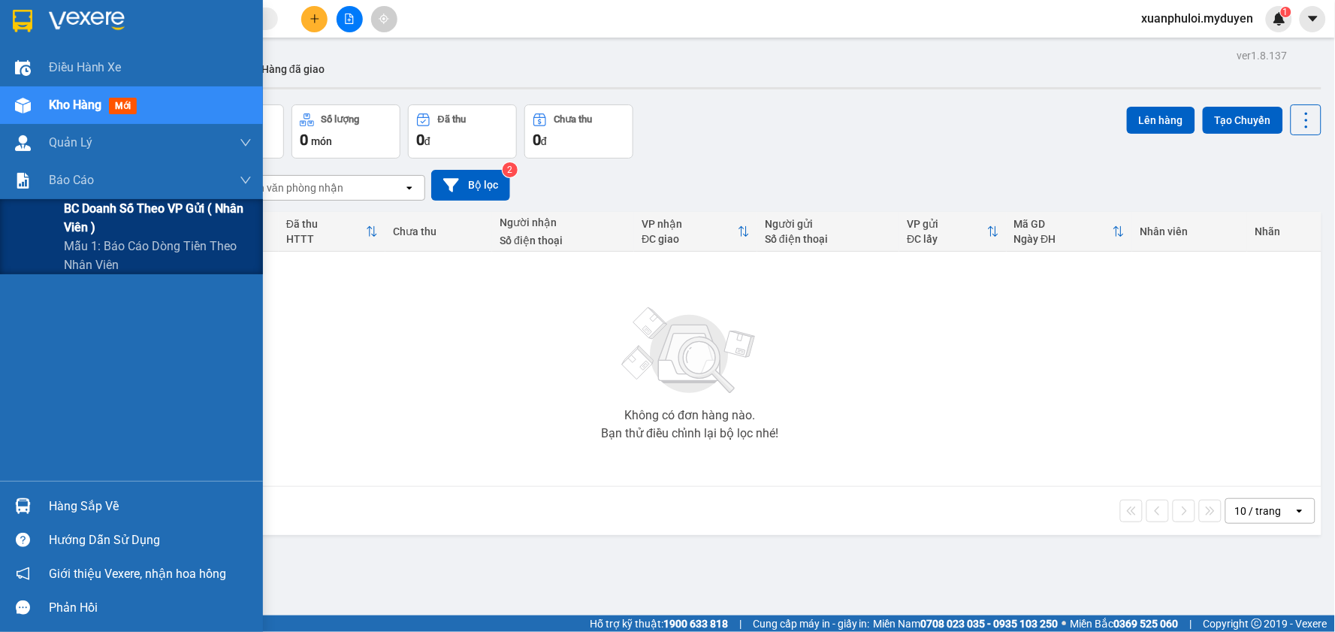
click at [116, 218] on span "BC doanh số theo VP gửi ( nhân viên )" at bounding box center [158, 218] width 188 height 38
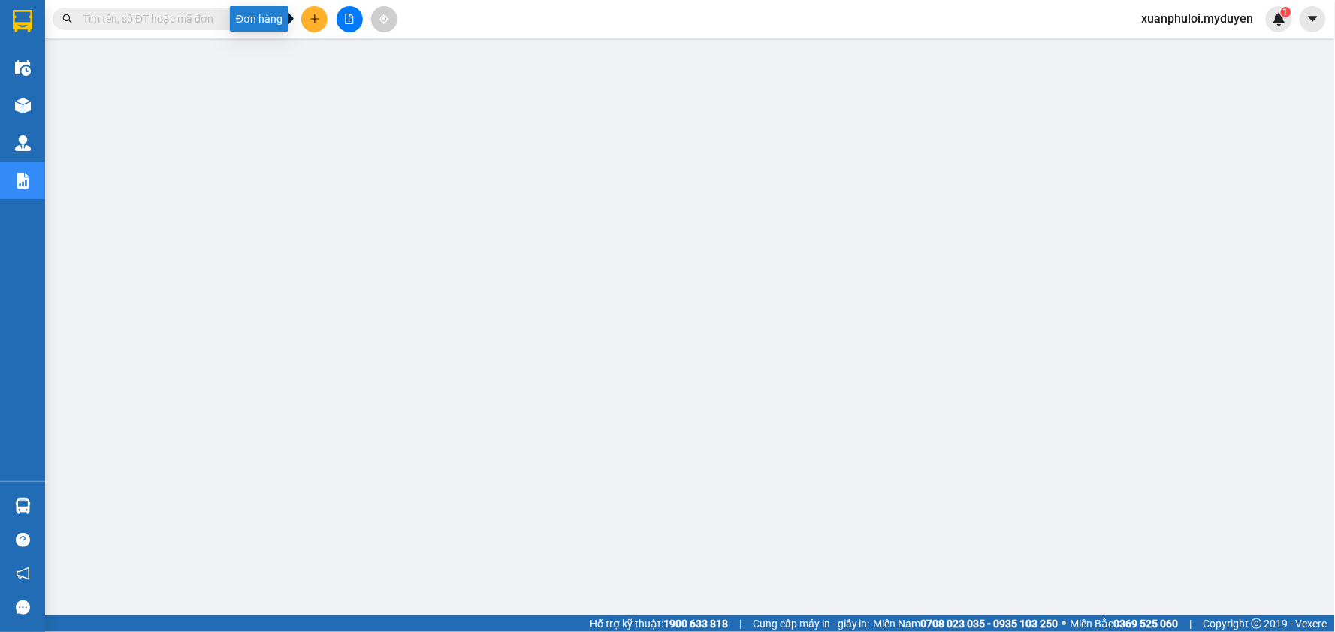
click at [309, 21] on icon "plus" at bounding box center [314, 19] width 11 height 11
click at [339, 58] on div "Tạo đơn hàng" at bounding box center [366, 56] width 113 height 29
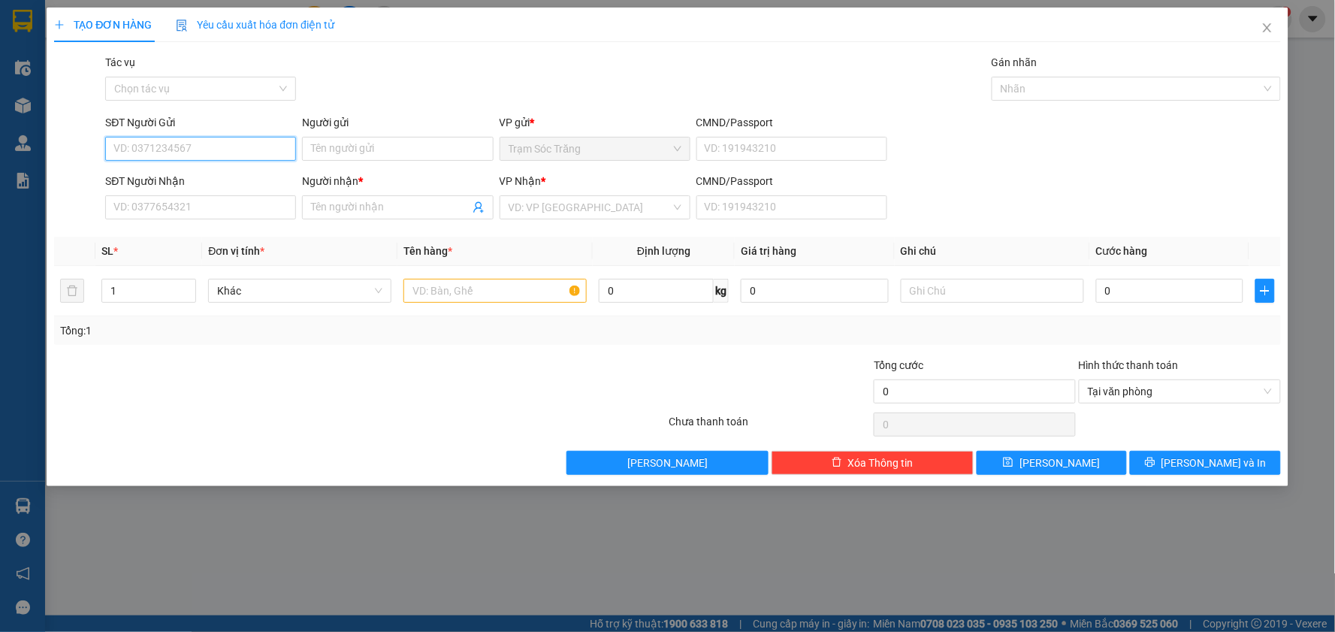
click at [190, 155] on input "SĐT Người Gửi" at bounding box center [200, 149] width 191 height 24
click at [237, 170] on div "0348899476 - VĨNH THỊNH" at bounding box center [200, 178] width 173 height 17
type input "0348899476"
type input "VĨNH THỊNH"
type input "0562131316"
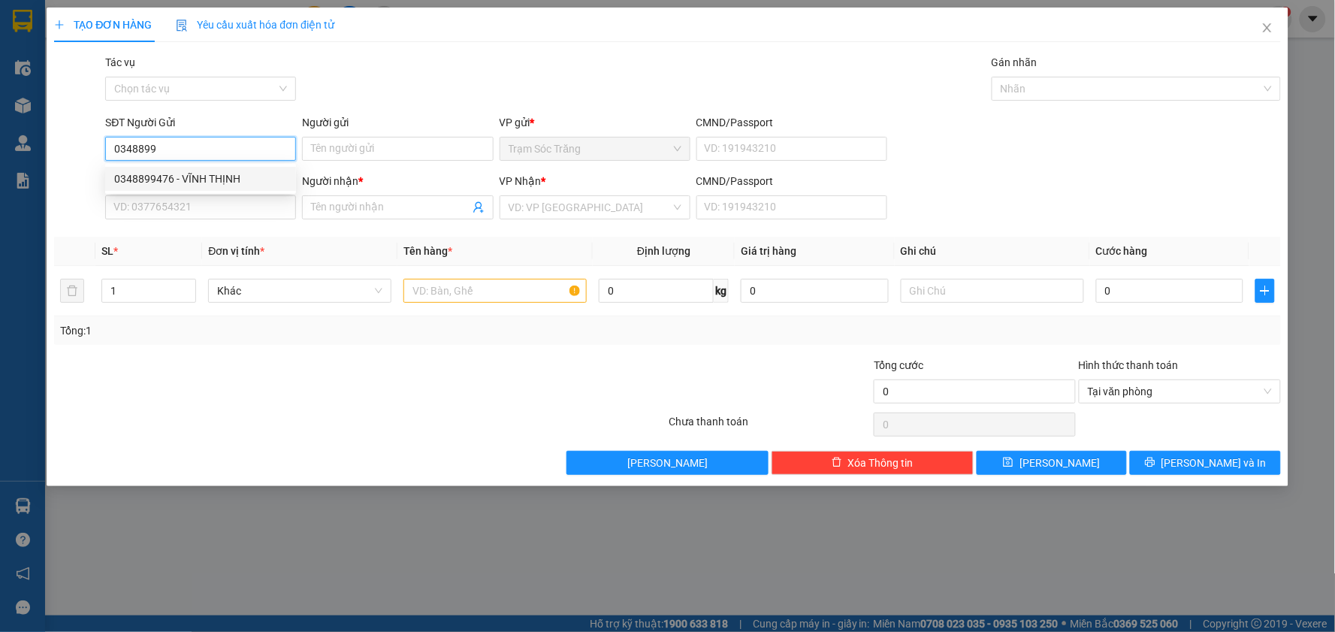
type input "KHOA"
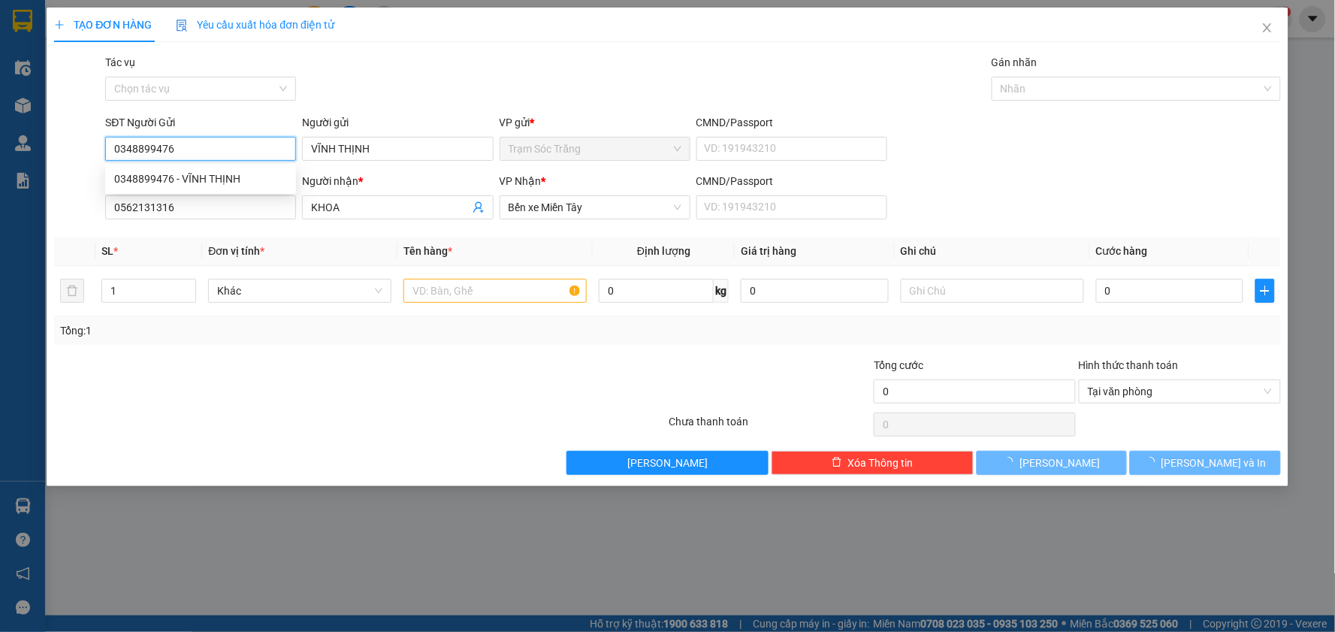
type input "30.000"
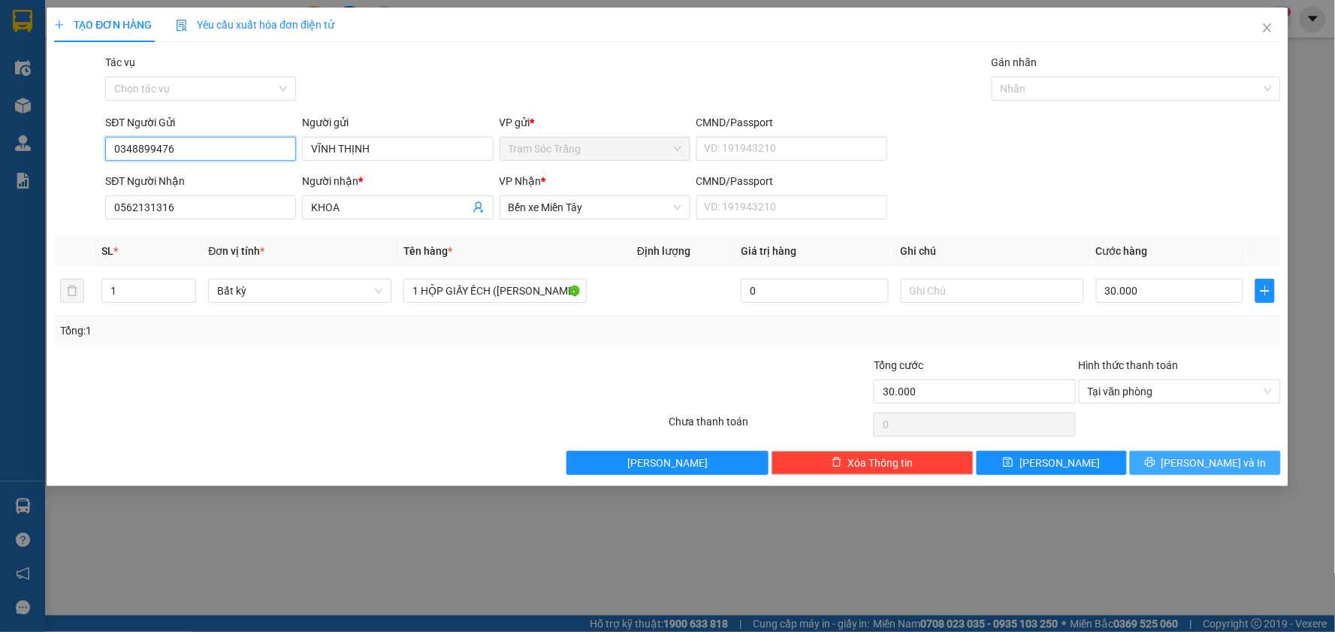
type input "0348899476"
click at [1174, 463] on button "[PERSON_NAME] và In" at bounding box center [1205, 463] width 151 height 24
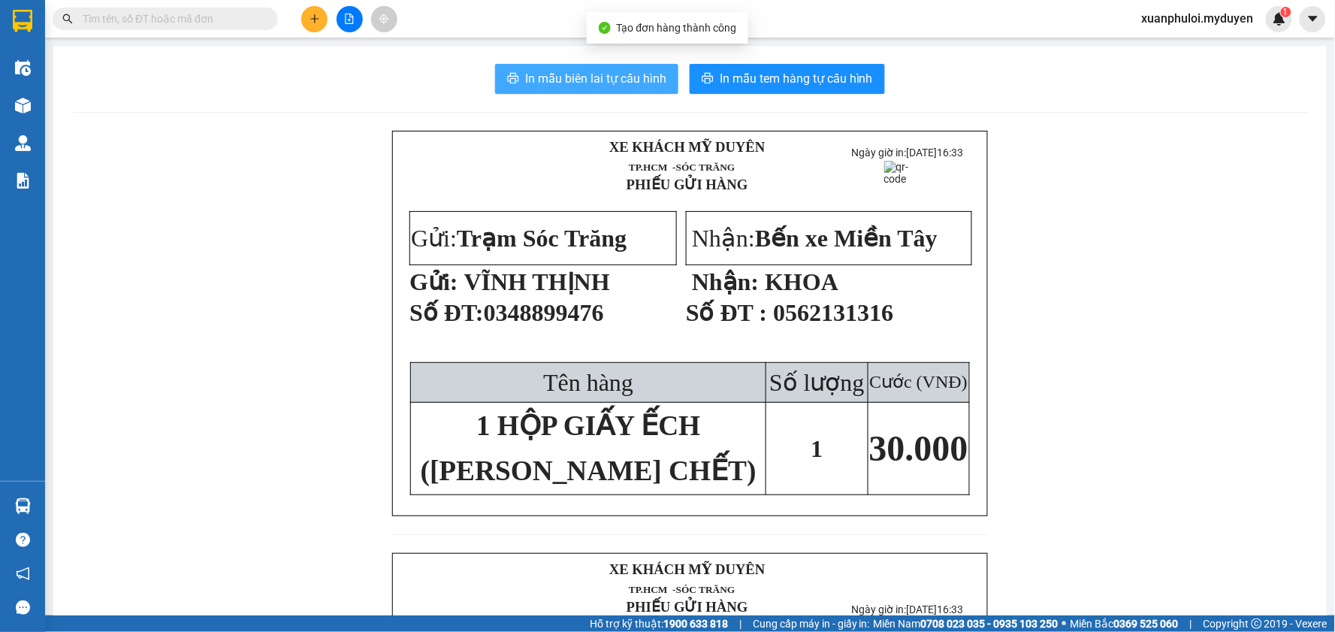
click at [539, 69] on span "In mẫu biên lai tự cấu hình" at bounding box center [595, 78] width 141 height 19
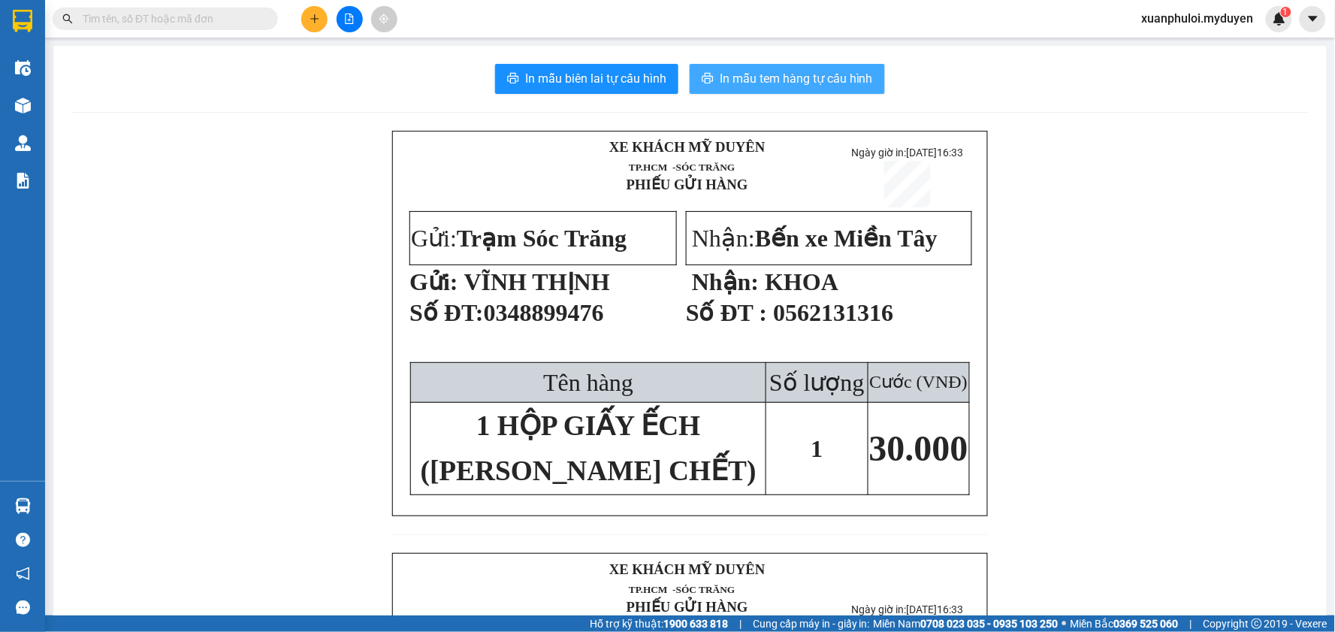
click at [789, 78] on span "In mẫu tem hàng tự cấu hình" at bounding box center [796, 78] width 153 height 19
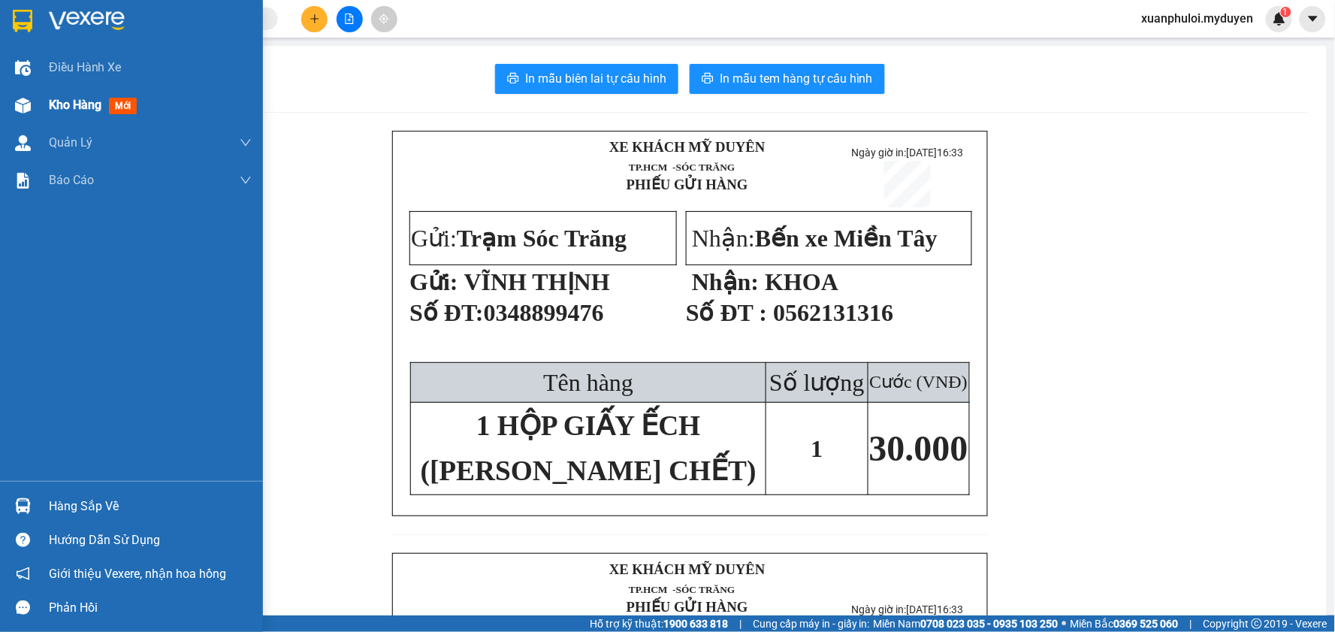
click at [24, 99] on img at bounding box center [23, 106] width 16 height 16
